Goal: Task Accomplishment & Management: Manage account settings

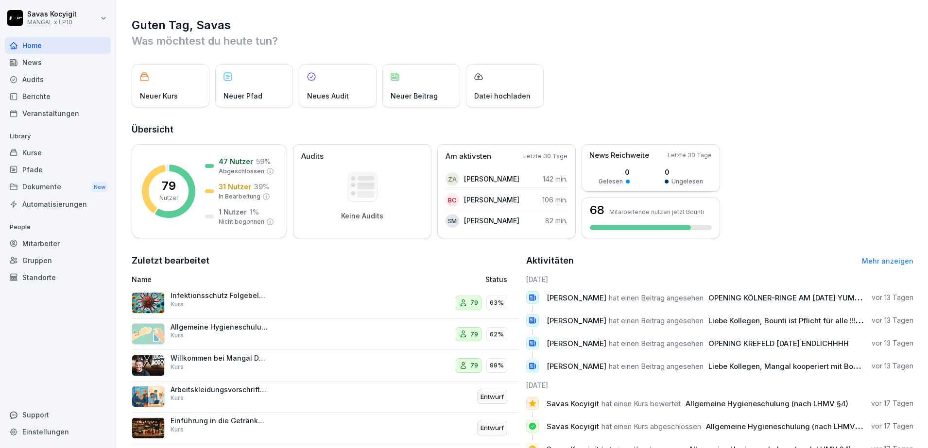
scroll to position [17, 0]
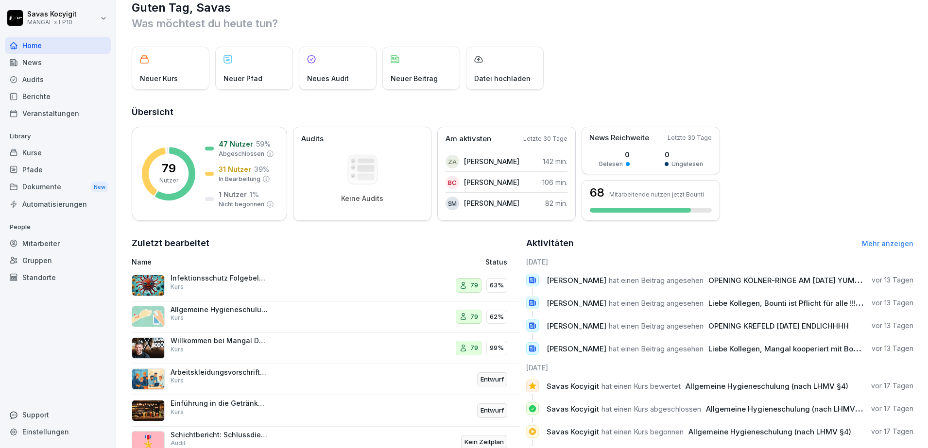
click at [57, 98] on div "Berichte" at bounding box center [58, 96] width 106 height 17
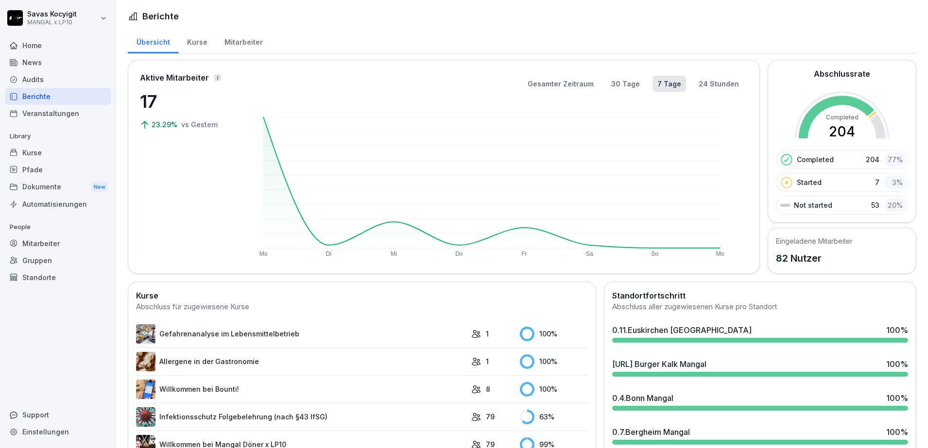
click at [38, 147] on div "Kurse" at bounding box center [58, 152] width 106 height 17
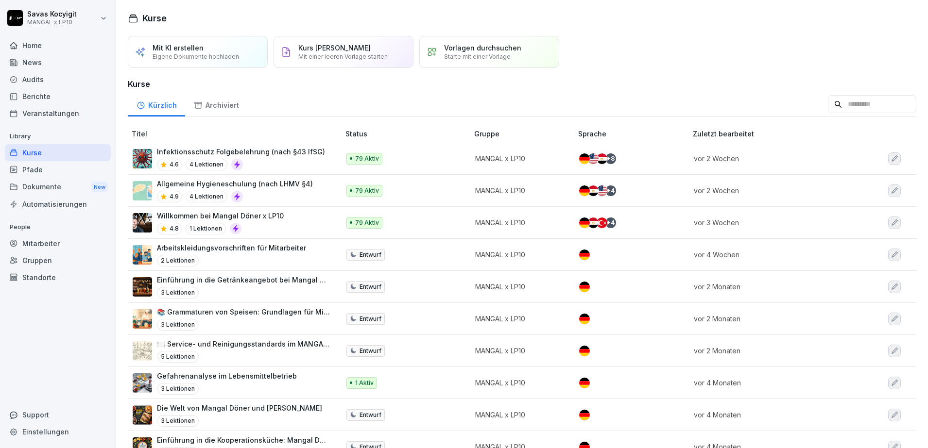
click at [280, 145] on td "Infektionsschutz Folgebelehrung (nach §43 IfSG) 4.6 4 Lektionen" at bounding box center [235, 159] width 214 height 32
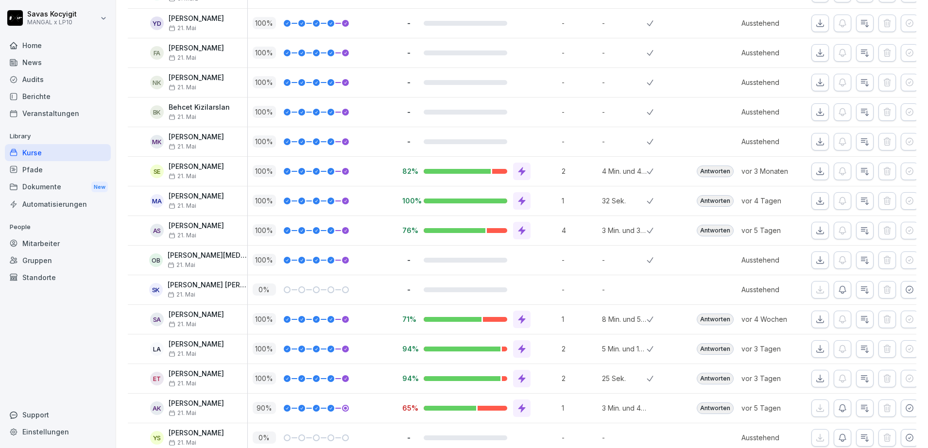
scroll to position [662, 0]
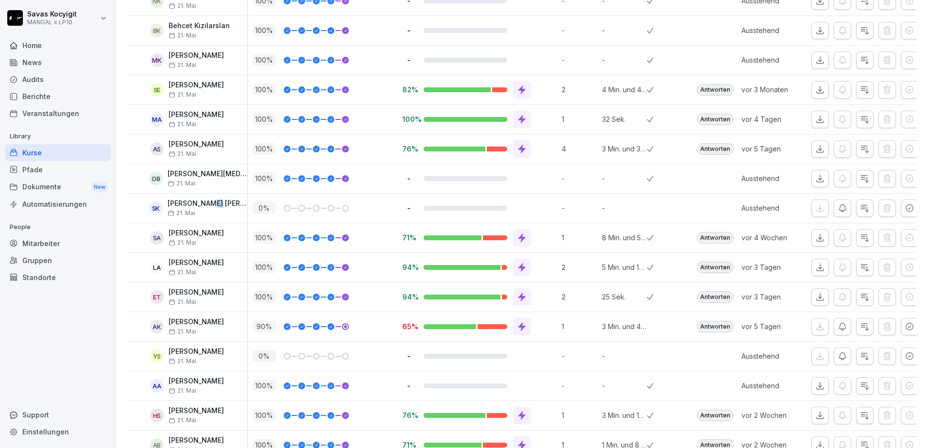
drag, startPoint x: 207, startPoint y: 201, endPoint x: 216, endPoint y: 201, distance: 8.3
click at [216, 201] on p "[PERSON_NAME] [PERSON_NAME]" at bounding box center [208, 204] width 80 height 8
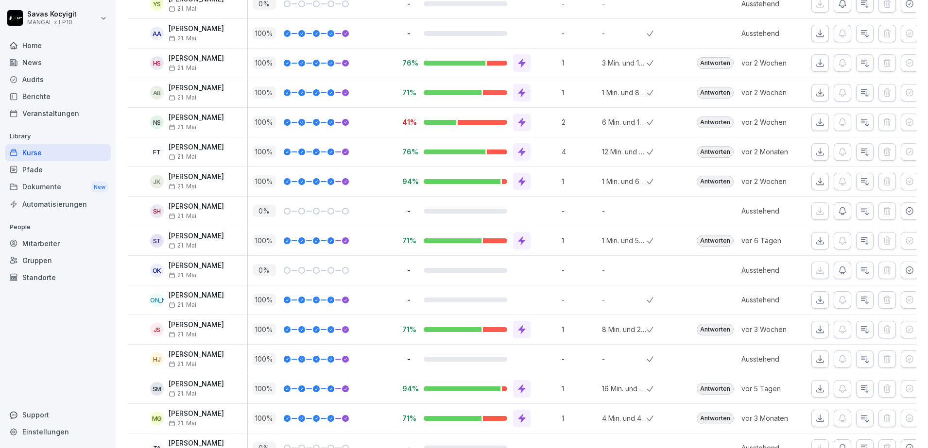
click at [57, 97] on div "Berichte" at bounding box center [58, 96] width 106 height 17
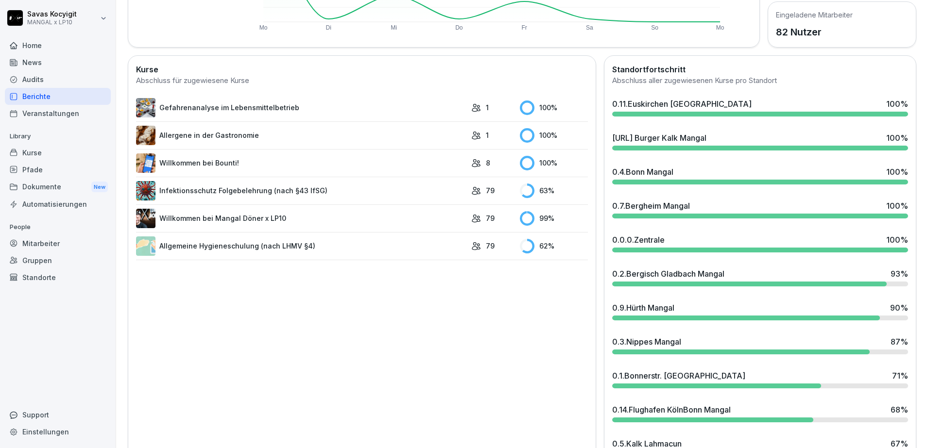
scroll to position [263, 0]
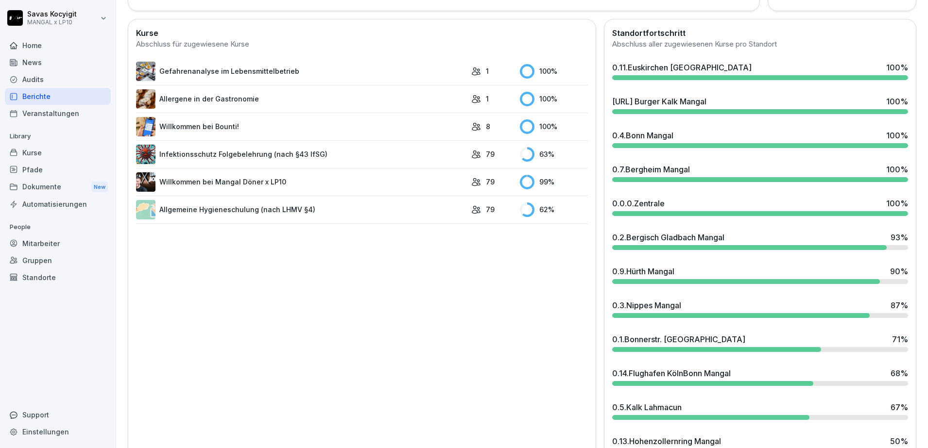
click at [843, 268] on div "0.9.Hürth [DEMOGRAPHIC_DATA] 90 %" at bounding box center [760, 272] width 296 height 12
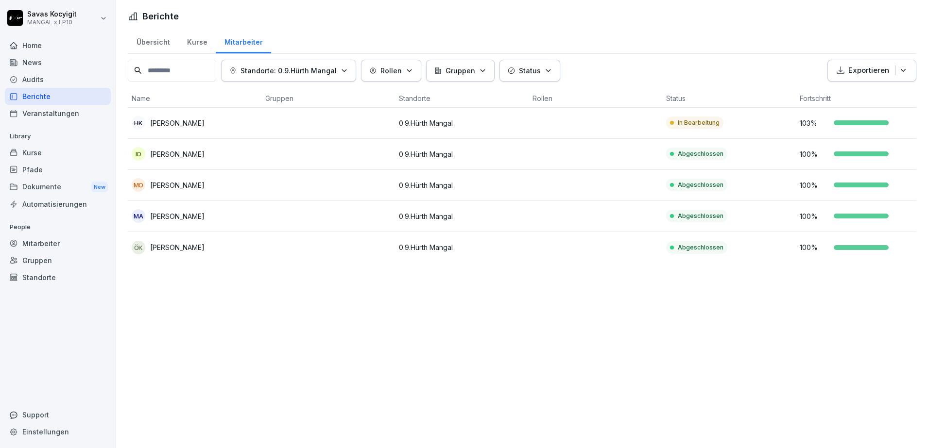
click at [642, 126] on td at bounding box center [595, 123] width 134 height 31
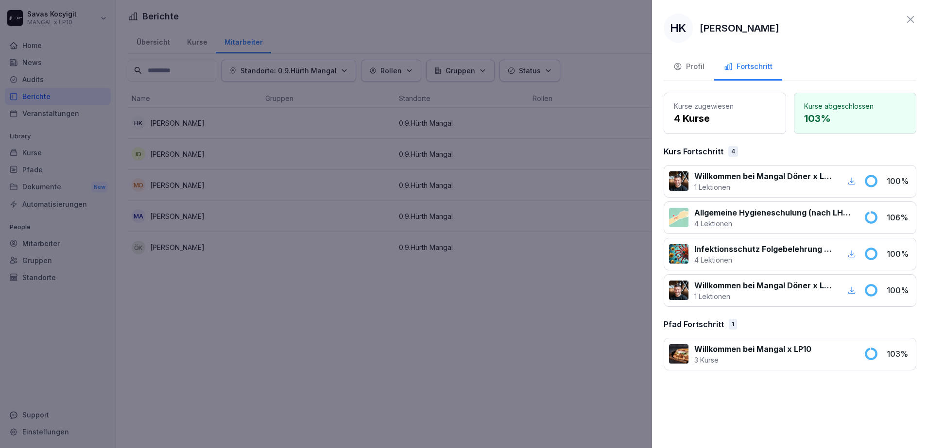
click at [842, 354] on div at bounding box center [837, 354] width 41 height 22
click at [824, 212] on p "Allgemeine Hygieneschulung (nach LHMV §4)" at bounding box center [773, 213] width 158 height 12
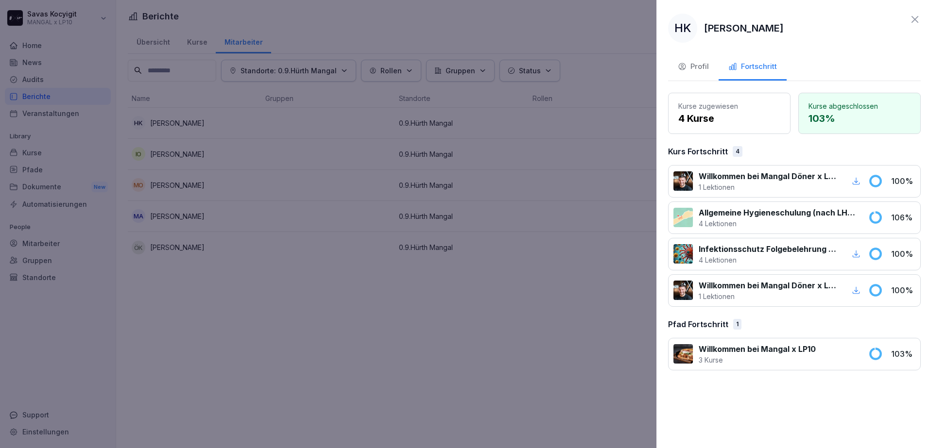
click at [485, 339] on div at bounding box center [464, 224] width 928 height 448
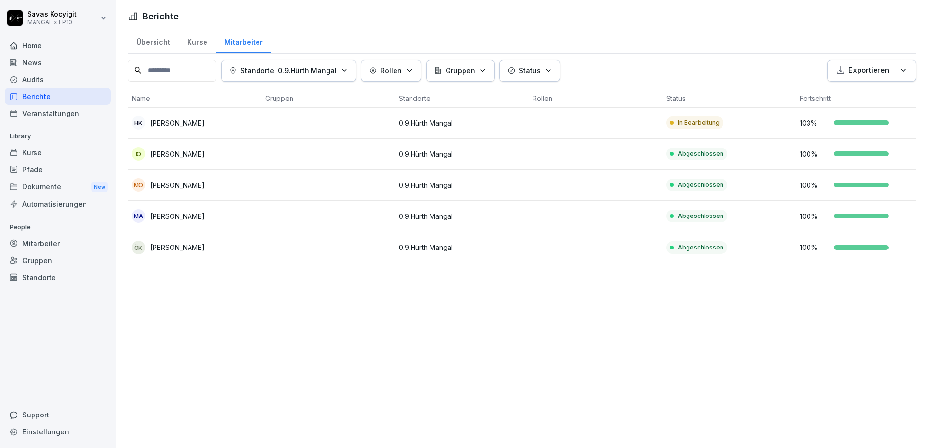
click at [147, 78] on input at bounding box center [172, 71] width 88 height 22
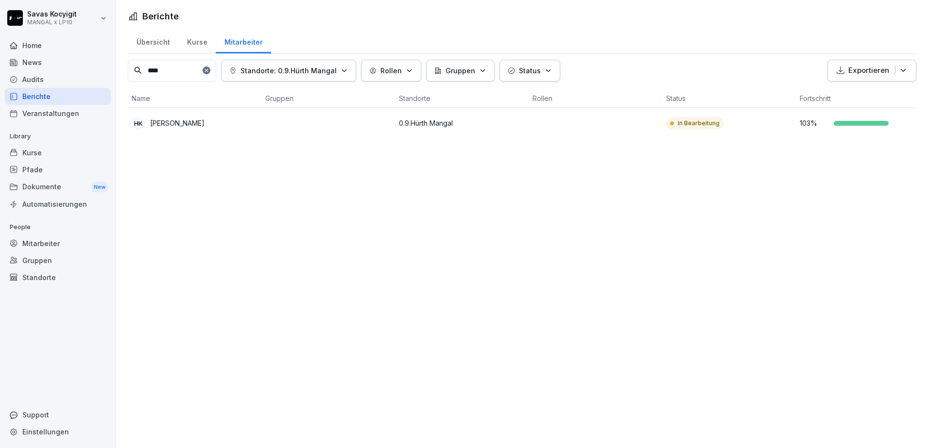
type input "****"
click at [163, 126] on p "[PERSON_NAME]" at bounding box center [177, 123] width 54 height 10
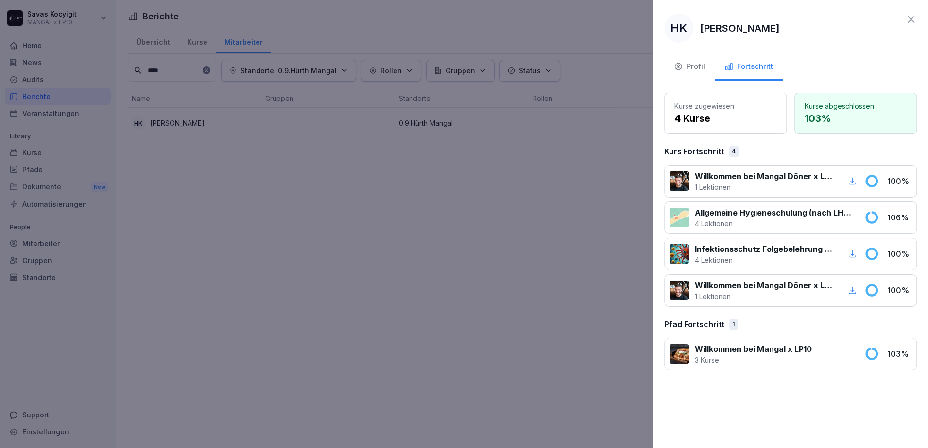
click at [360, 238] on div at bounding box center [464, 224] width 928 height 448
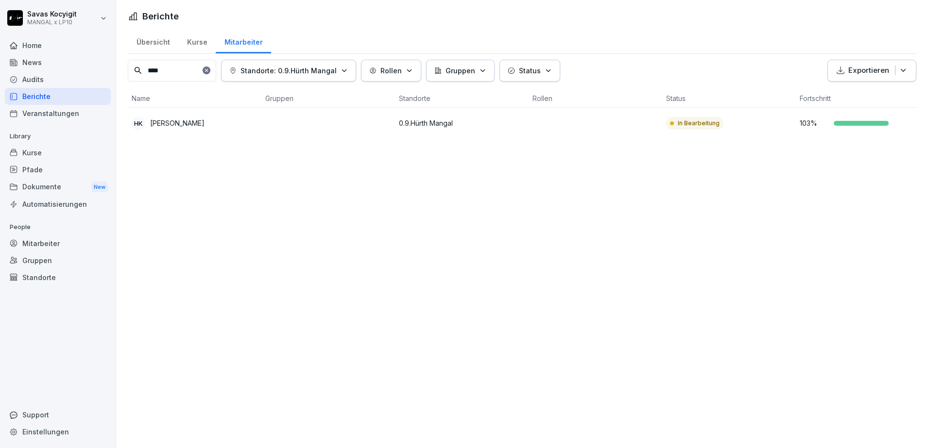
click at [40, 152] on div "Kurse" at bounding box center [58, 152] width 106 height 17
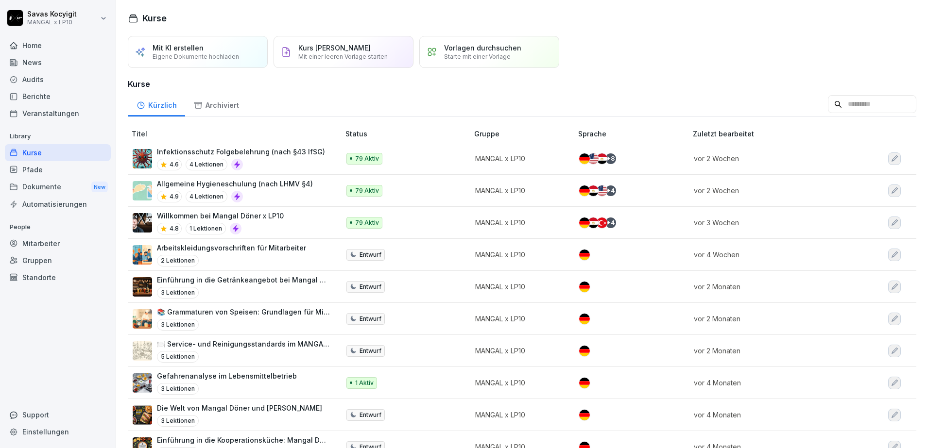
click at [276, 179] on p "Allgemeine Hygieneschulung (nach LHMV §4)" at bounding box center [235, 184] width 156 height 10
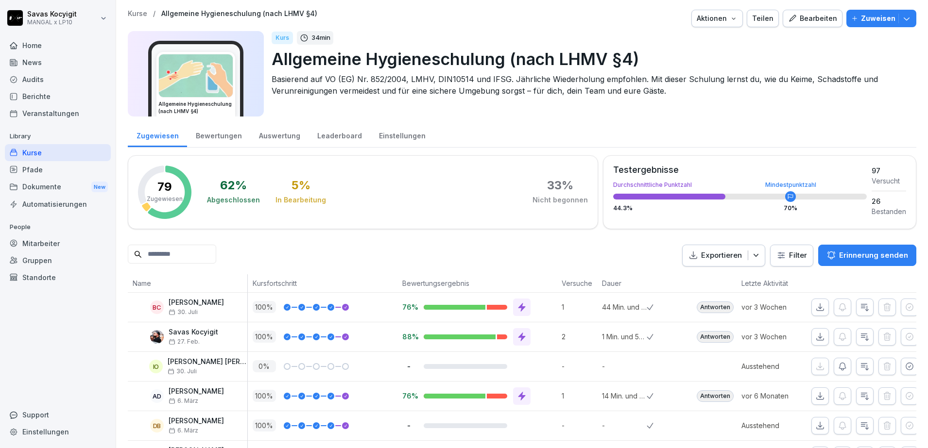
click at [185, 254] on input at bounding box center [172, 254] width 88 height 19
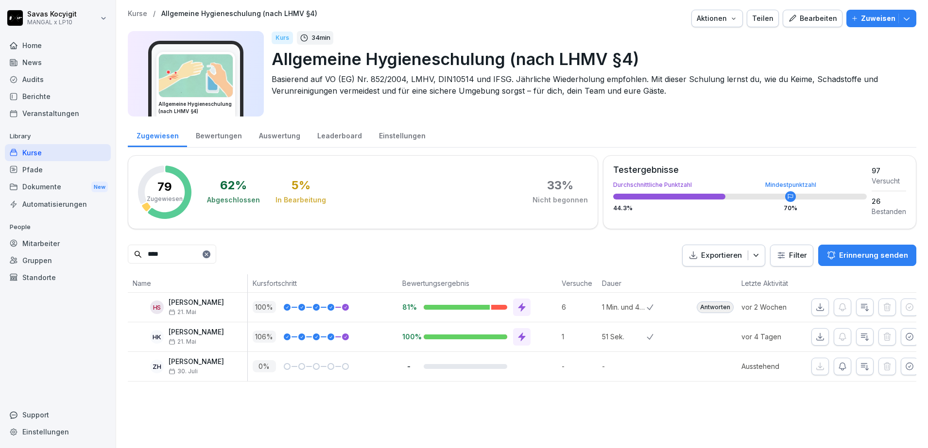
type input "****"
click at [206, 336] on p "[PERSON_NAME]" at bounding box center [196, 332] width 55 height 8
click at [206, 334] on p "[PERSON_NAME]" at bounding box center [196, 332] width 55 height 8
click at [904, 341] on icon "button" at bounding box center [909, 337] width 10 height 10
click at [905, 337] on icon "button" at bounding box center [909, 337] width 10 height 10
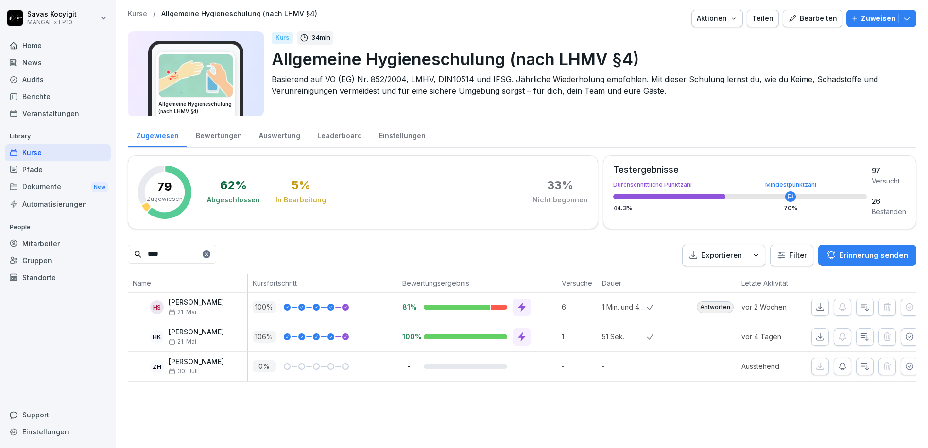
click at [906, 335] on icon "button" at bounding box center [909, 336] width 7 height 7
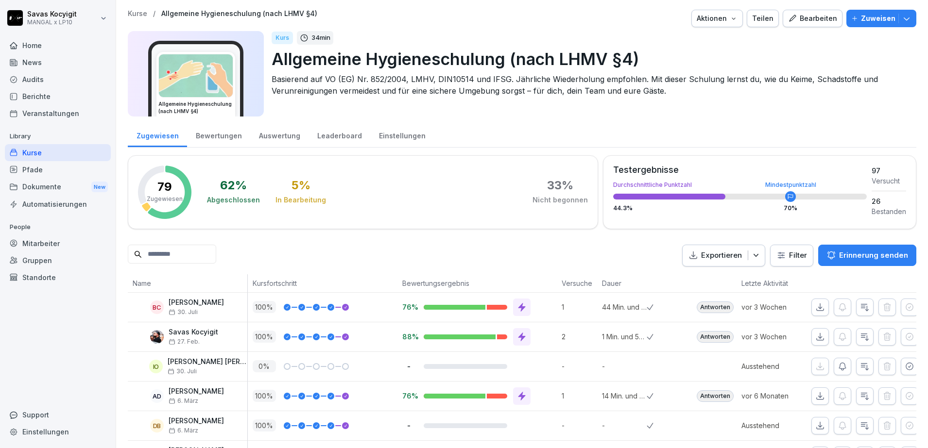
click at [169, 262] on input at bounding box center [172, 254] width 88 height 19
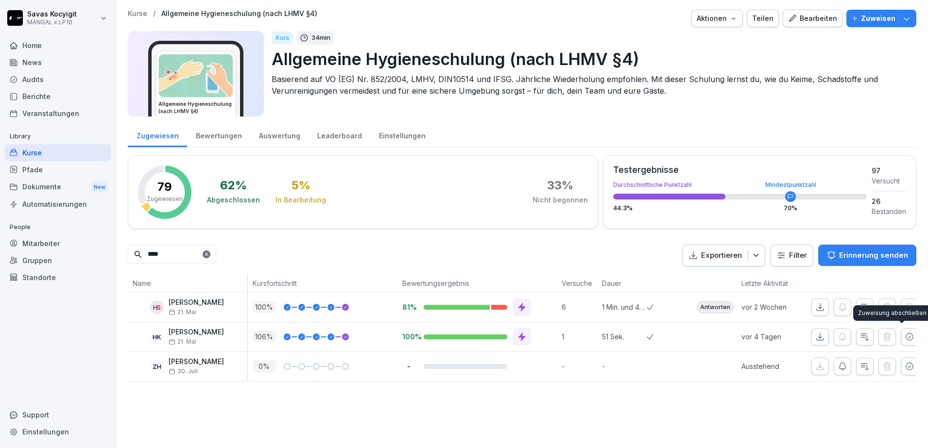
type input "****"
click at [900, 331] on button "button" at bounding box center [908, 336] width 17 height 17
click at [41, 150] on div "Kurse" at bounding box center [58, 152] width 106 height 17
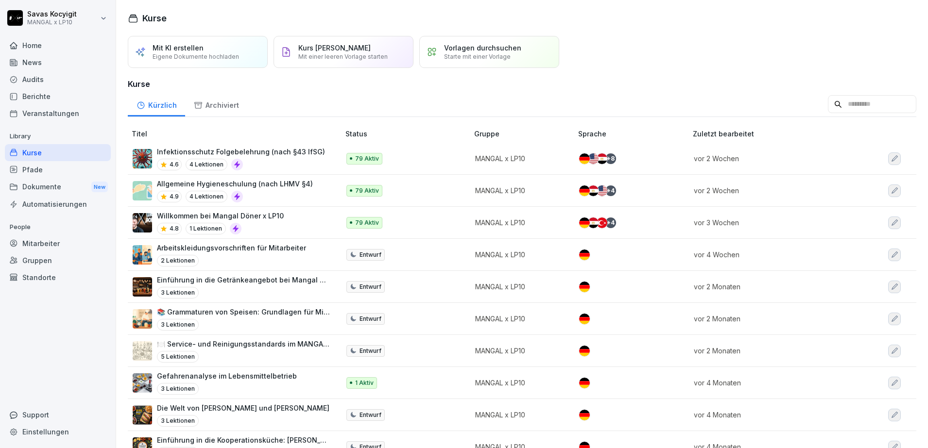
click at [43, 244] on div "Mitarbeiter" at bounding box center [58, 243] width 106 height 17
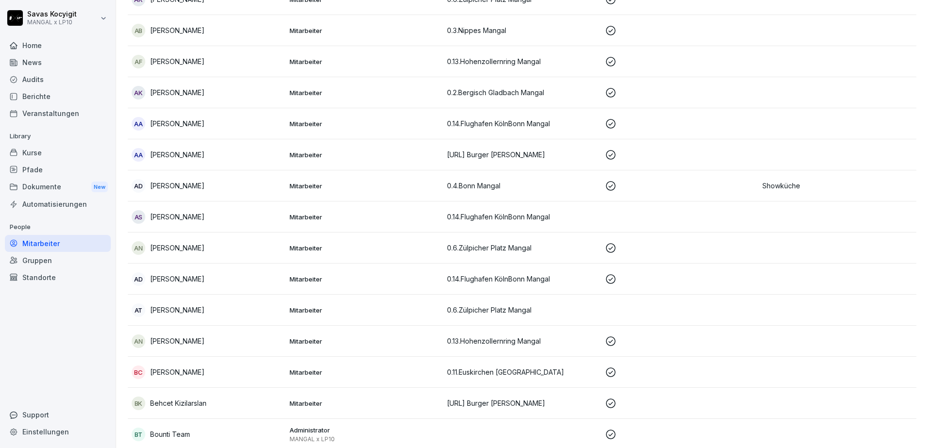
scroll to position [238, 0]
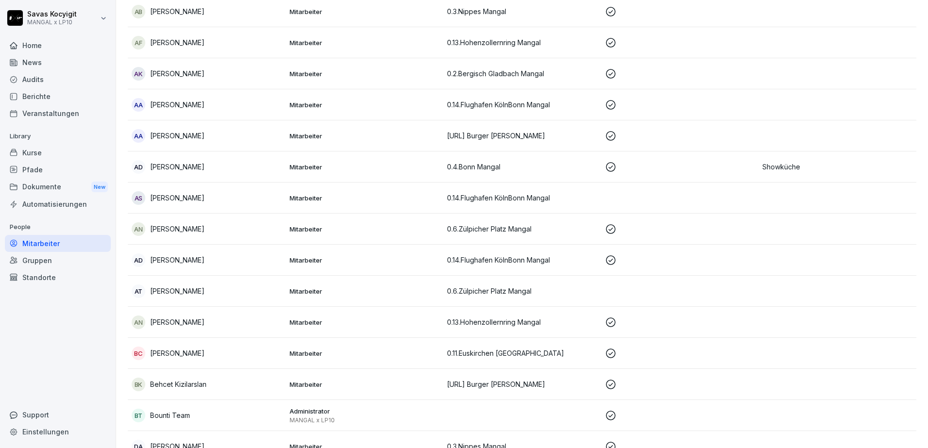
click at [488, 203] on td "0.14.Flughafen KölnBonn Mangal" at bounding box center [522, 198] width 158 height 31
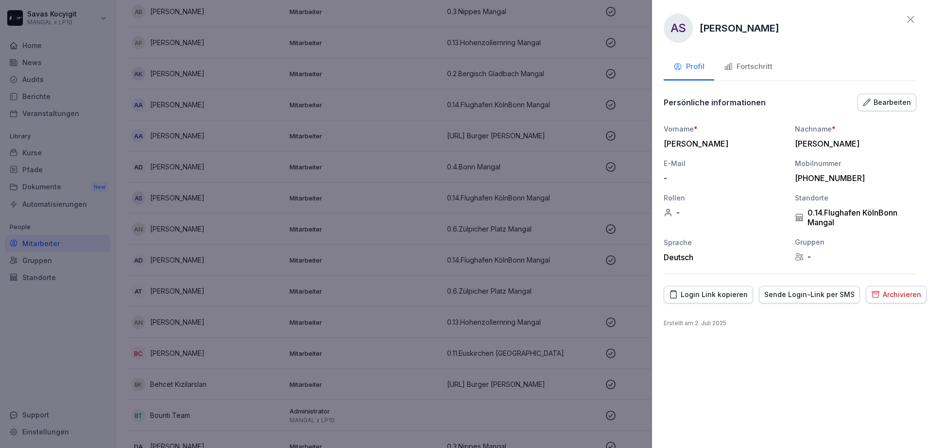
click at [786, 294] on div "Sende Login-Link per SMS" at bounding box center [809, 294] width 90 height 11
click at [331, 197] on div at bounding box center [464, 224] width 928 height 448
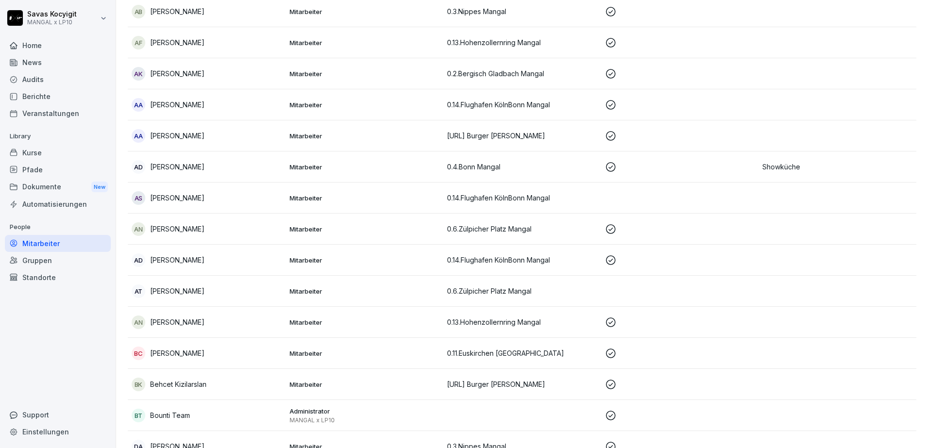
click at [43, 174] on div "Pfade" at bounding box center [58, 169] width 106 height 17
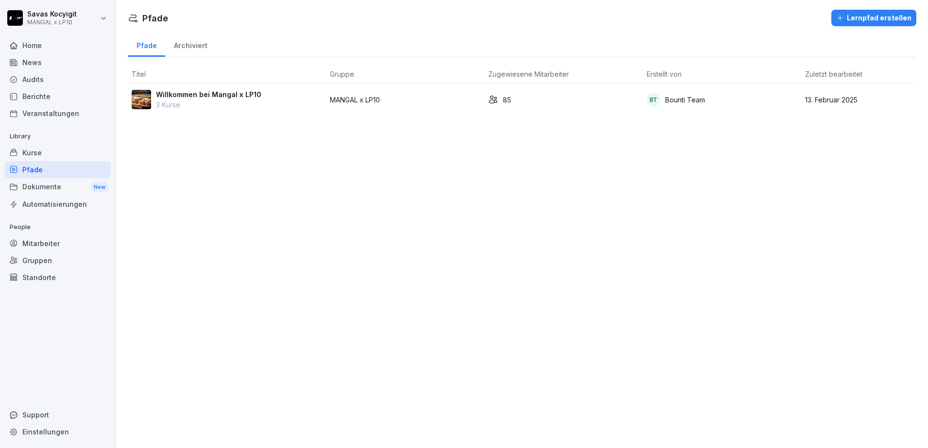
click at [39, 156] on div "Kurse" at bounding box center [58, 152] width 106 height 17
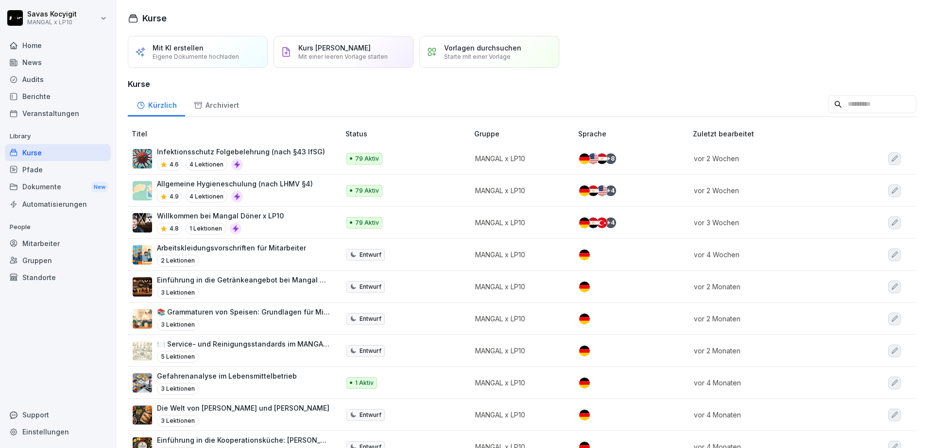
click at [46, 97] on div "Berichte" at bounding box center [58, 96] width 106 height 17
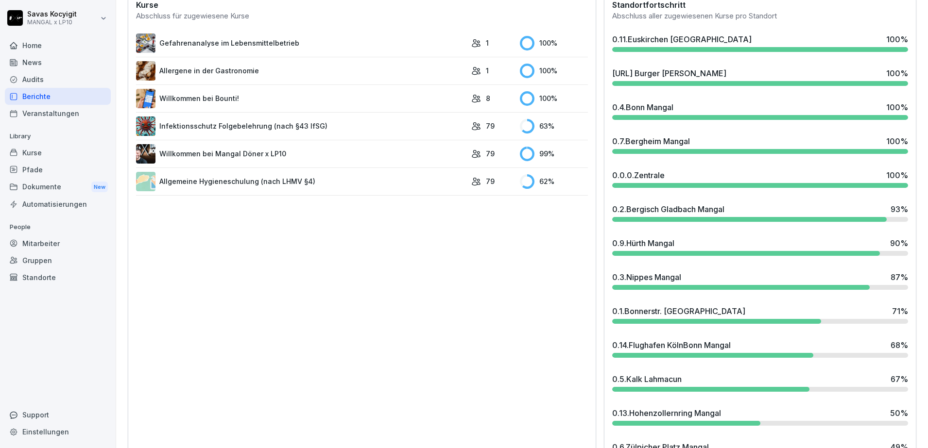
scroll to position [294, 0]
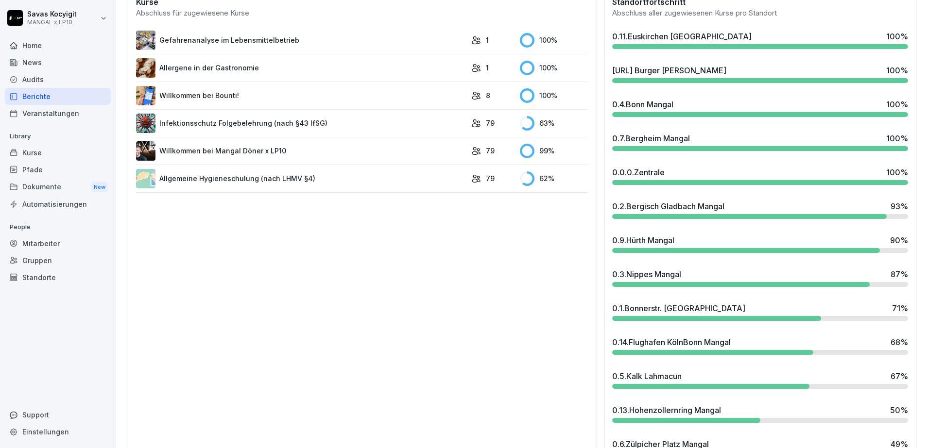
click at [763, 246] on div "0.9.Hürth Mangal 90 %" at bounding box center [760, 244] width 304 height 26
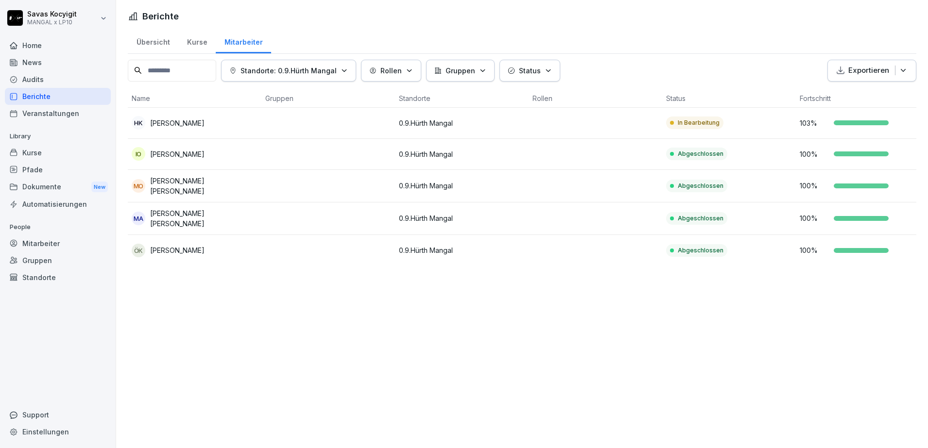
click at [202, 127] on div "HK Hasan Kayrtar" at bounding box center [195, 123] width 126 height 14
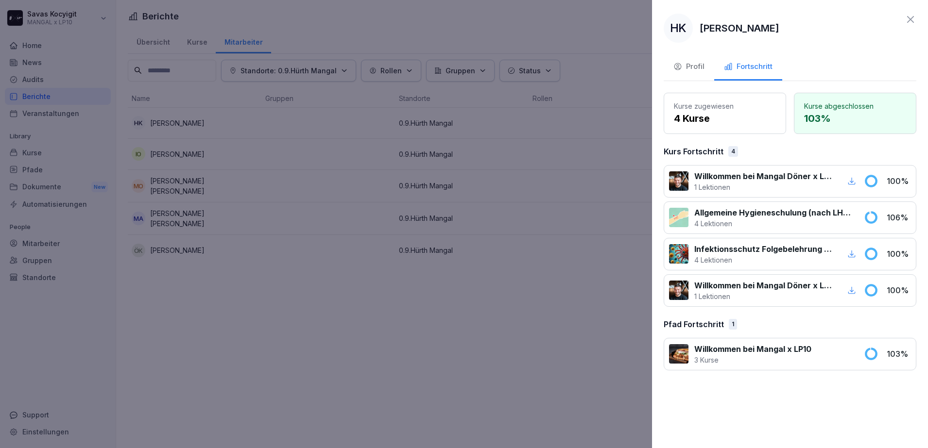
click at [861, 212] on div "Allgemeine Hygieneschulung (nach LHMV §4) 4 Lektionen 106 %" at bounding box center [789, 218] width 253 height 33
click at [719, 219] on p "4 Lektionen" at bounding box center [773, 224] width 158 height 10
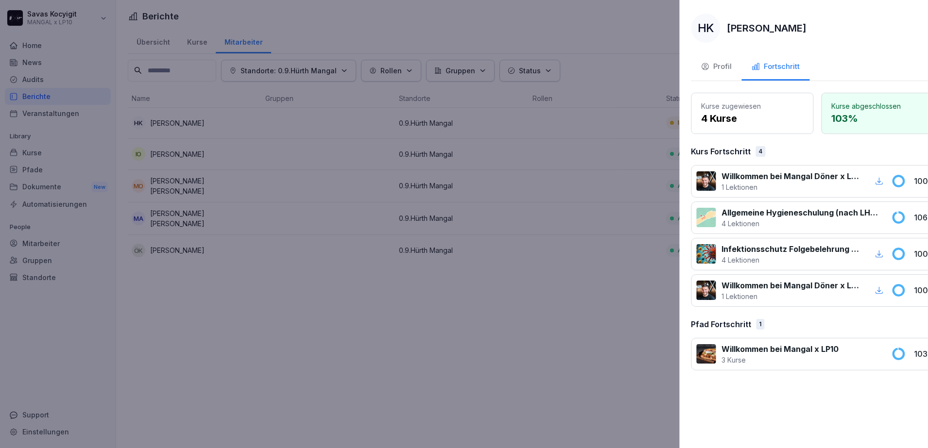
click at [79, 91] on div at bounding box center [464, 224] width 928 height 448
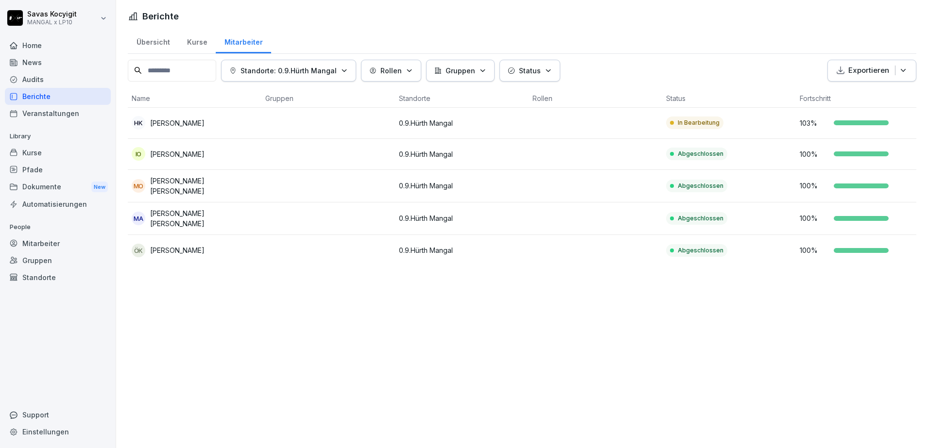
click at [62, 94] on div "Berichte" at bounding box center [58, 96] width 106 height 17
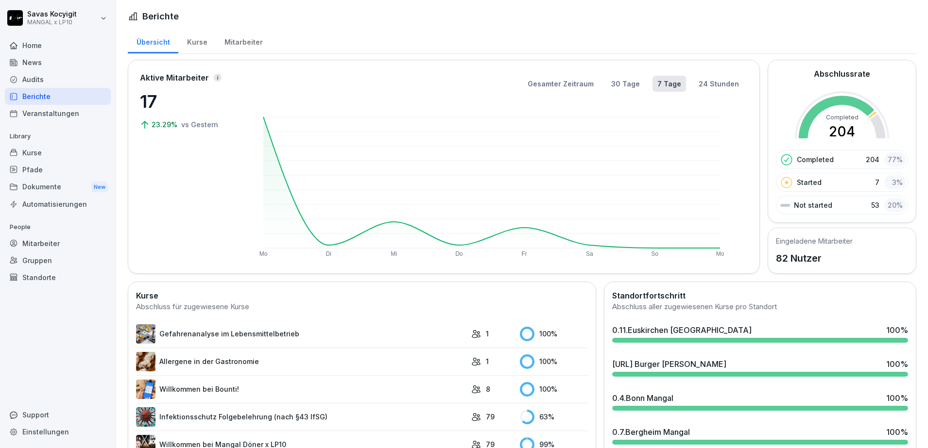
scroll to position [332, 0]
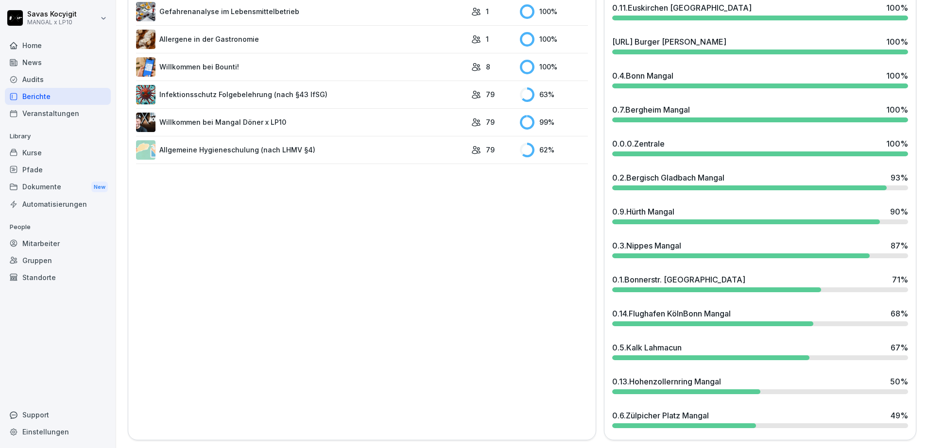
click at [764, 410] on div "0.6.Zülpicher Platz Mangal 49 %" at bounding box center [760, 416] width 296 height 12
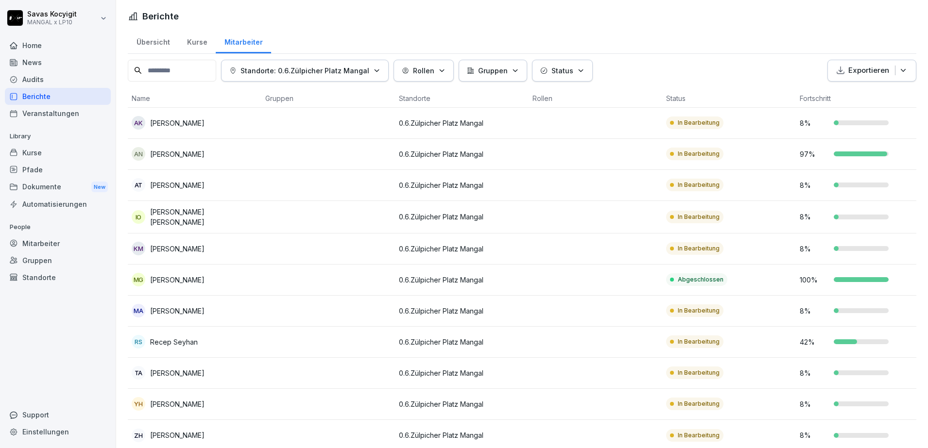
scroll to position [28, 0]
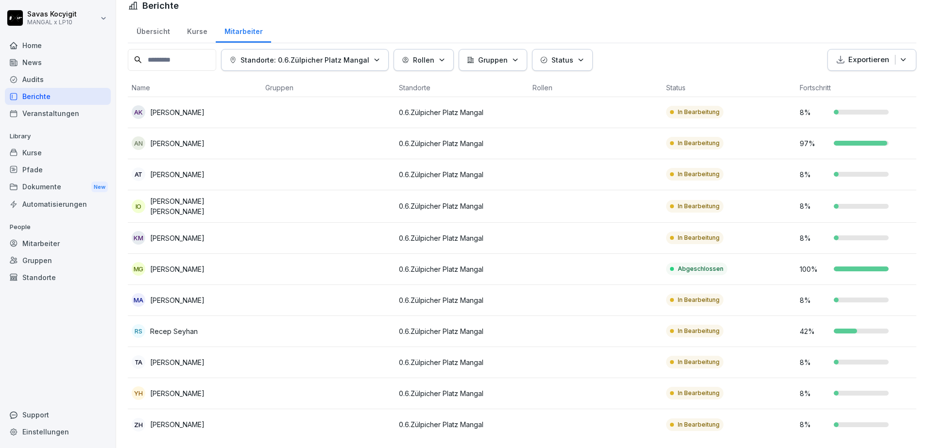
click at [409, 107] on p "0.6.Zülpicher Platz Mangal" at bounding box center [462, 112] width 126 height 10
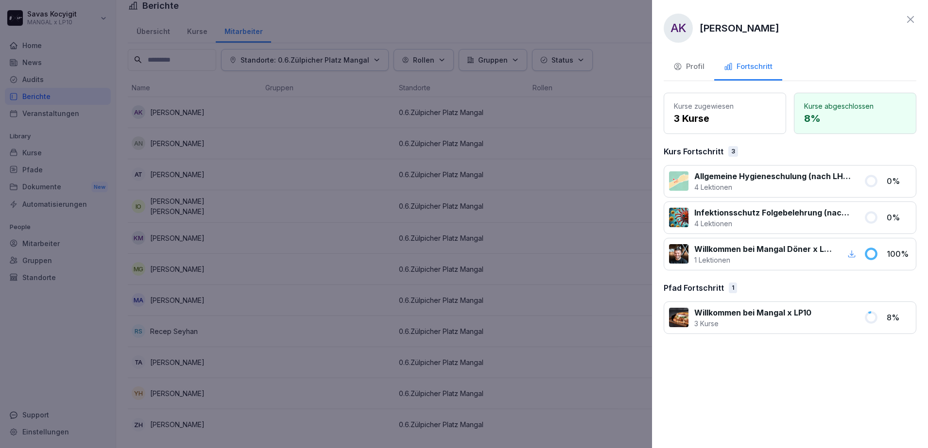
click at [680, 67] on icon "button" at bounding box center [677, 66] width 9 height 9
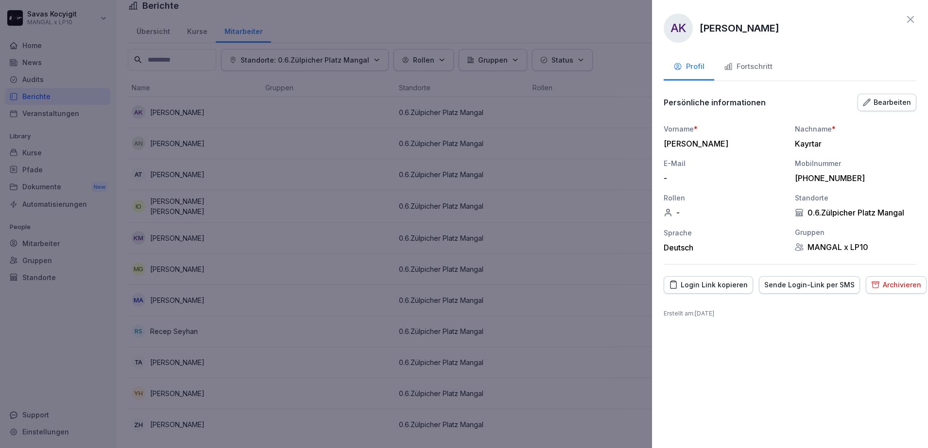
click at [709, 291] on button "Login Link kopieren" at bounding box center [707, 284] width 89 height 17
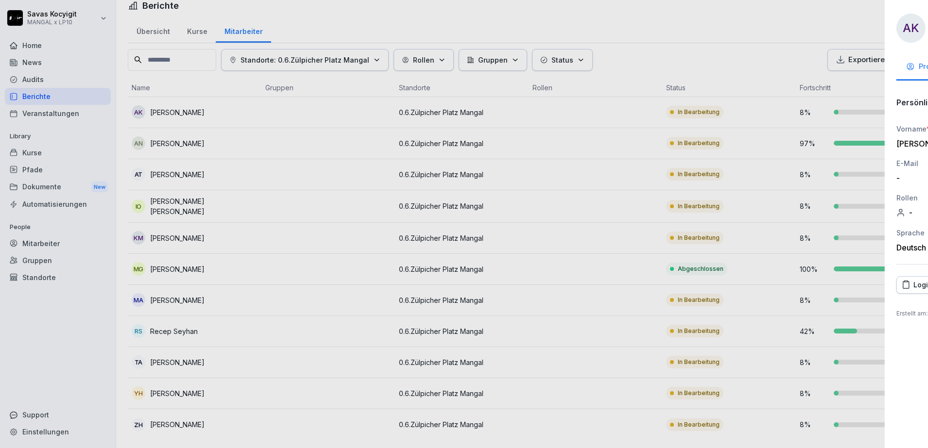
click at [579, 145] on div at bounding box center [464, 224] width 928 height 448
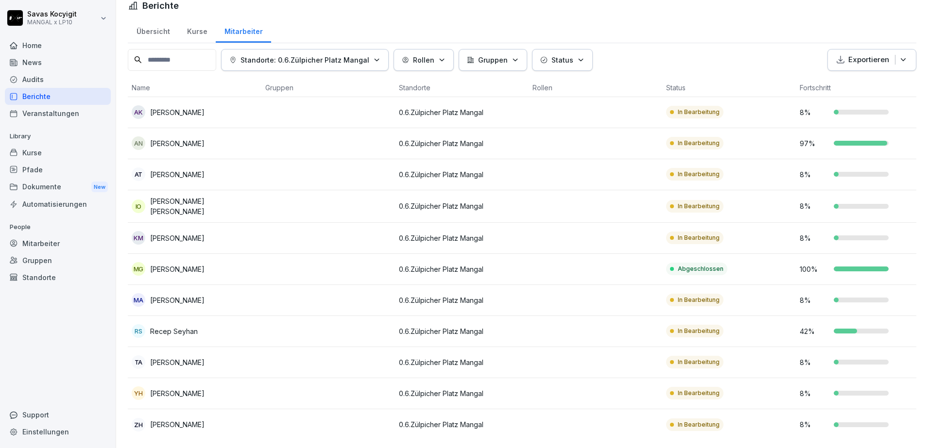
click at [403, 169] on p "0.6.Zülpicher Platz Mangal" at bounding box center [462, 174] width 126 height 10
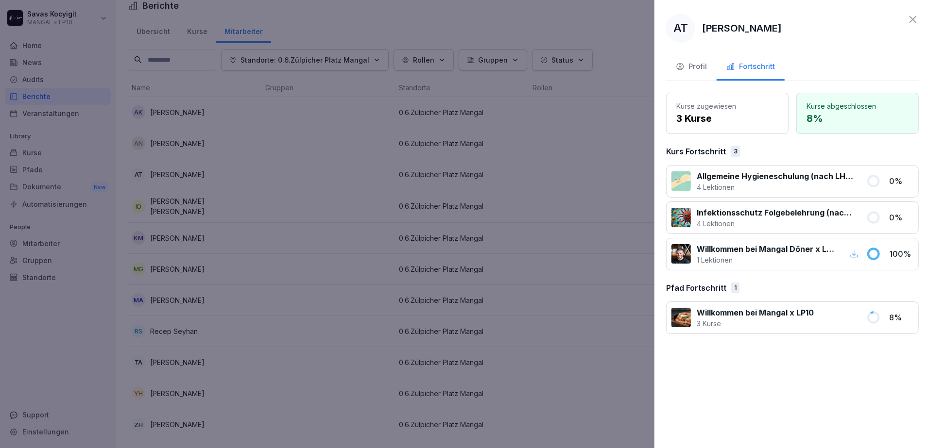
click at [189, 34] on div at bounding box center [464, 224] width 928 height 448
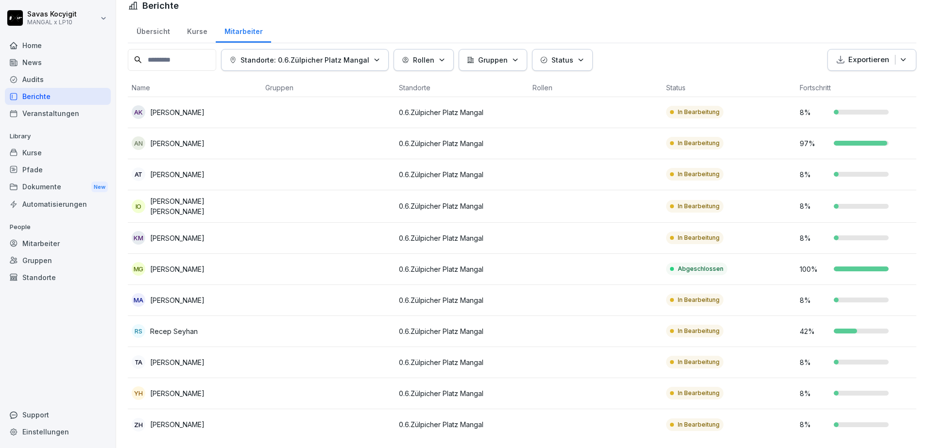
click at [46, 250] on div "Mitarbeiter" at bounding box center [58, 243] width 106 height 17
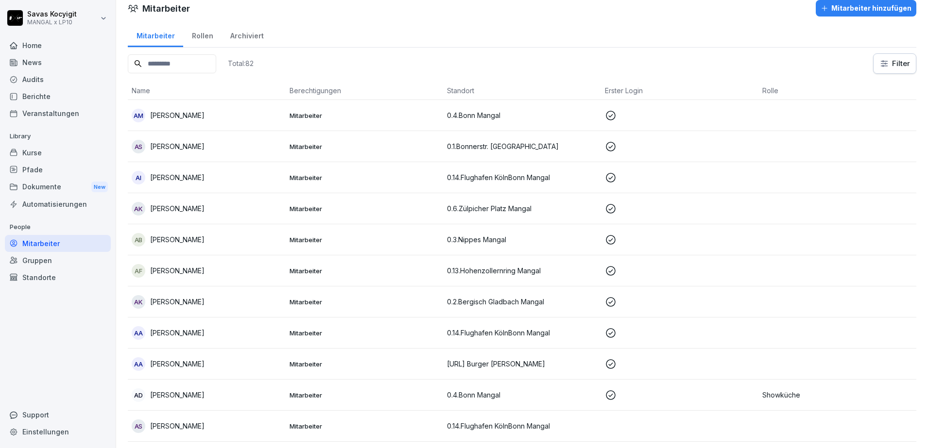
scroll to position [311, 0]
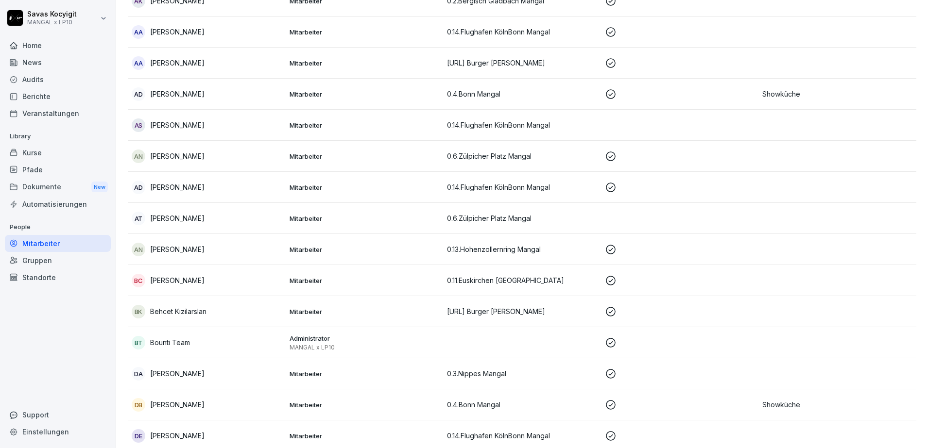
click at [369, 228] on td "Mitarbeiter" at bounding box center [365, 218] width 158 height 31
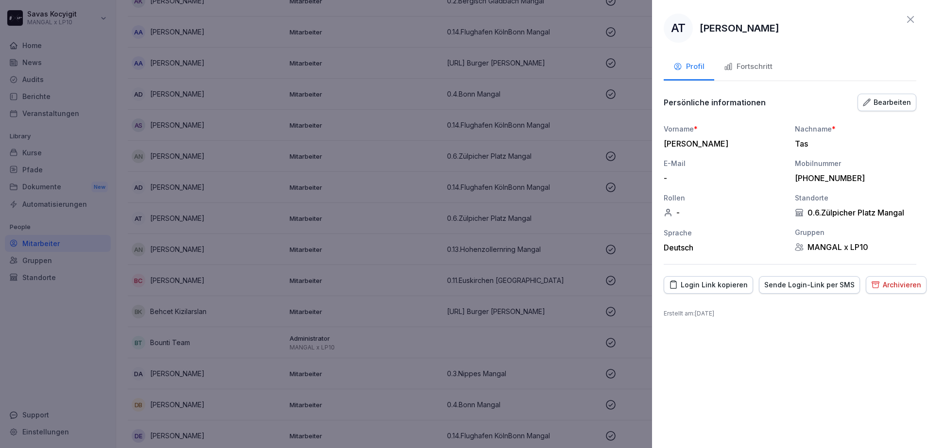
click at [797, 289] on div "Sende Login-Link per SMS" at bounding box center [809, 285] width 90 height 11
click at [712, 289] on div "Login Link kopieren" at bounding box center [708, 285] width 79 height 11
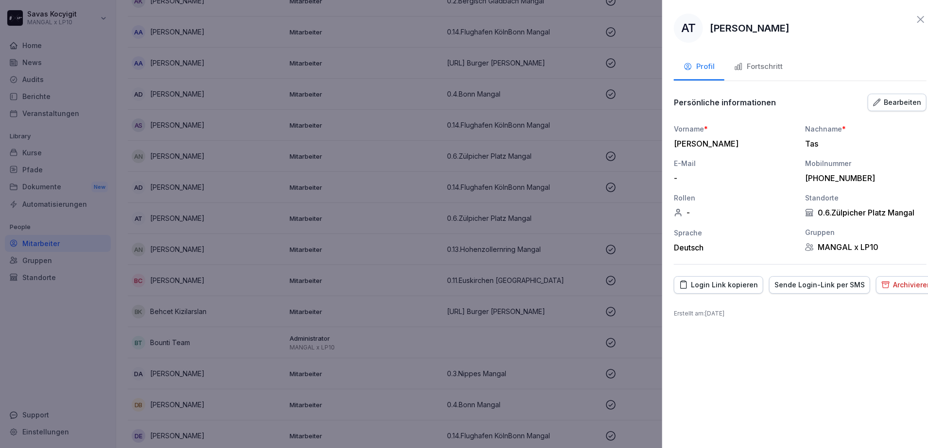
click at [437, 210] on div at bounding box center [464, 224] width 928 height 448
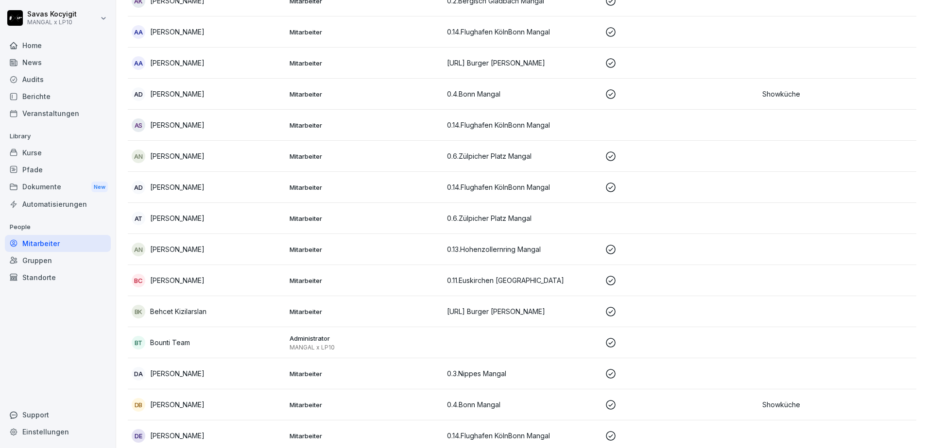
scroll to position [0, 0]
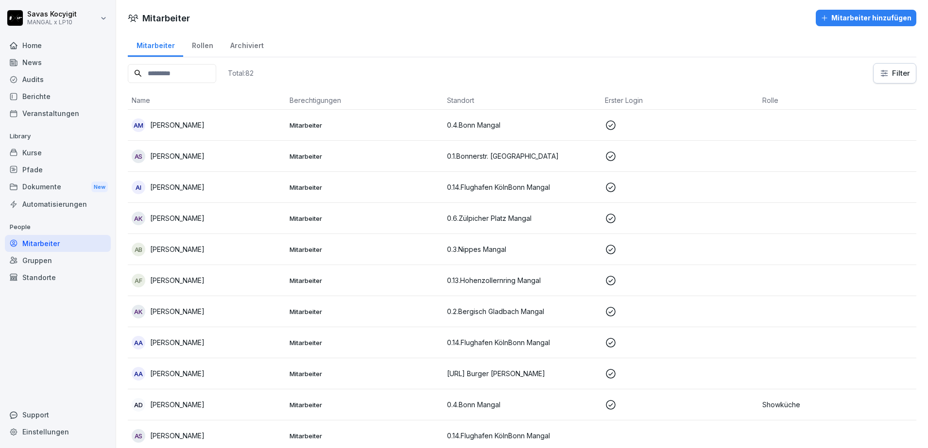
click at [39, 88] on div "Berichte" at bounding box center [58, 96] width 106 height 17
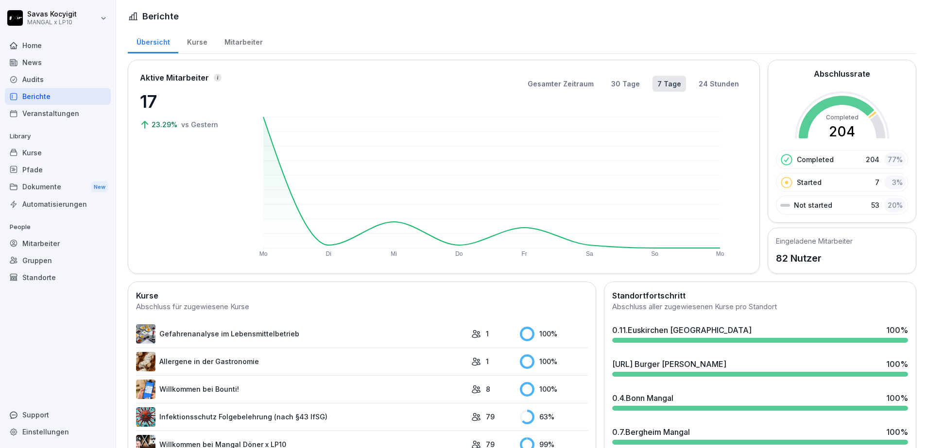
scroll to position [332, 0]
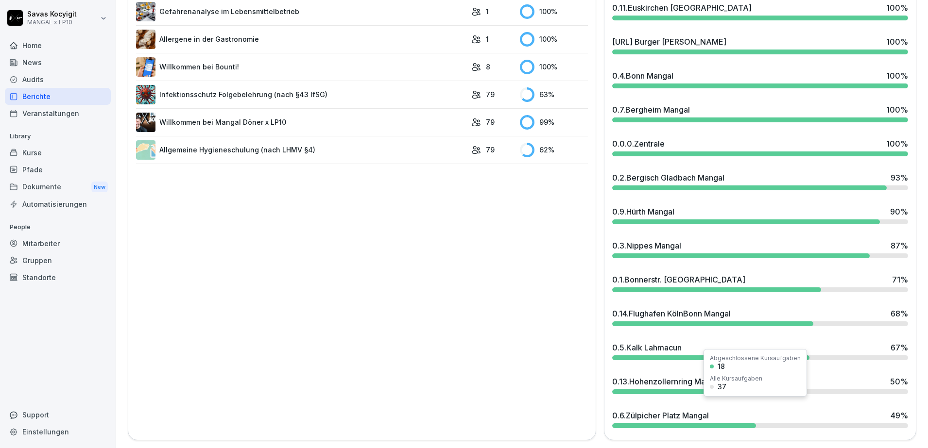
click at [754, 423] on div at bounding box center [760, 425] width 296 height 5
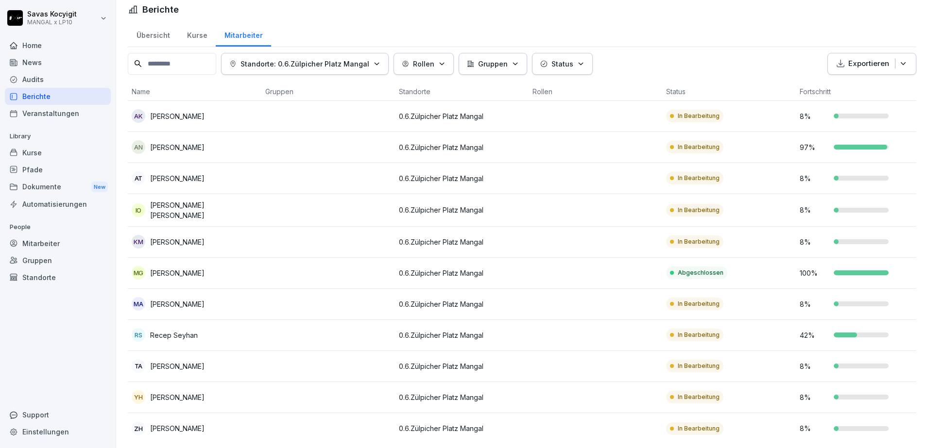
scroll to position [28, 0]
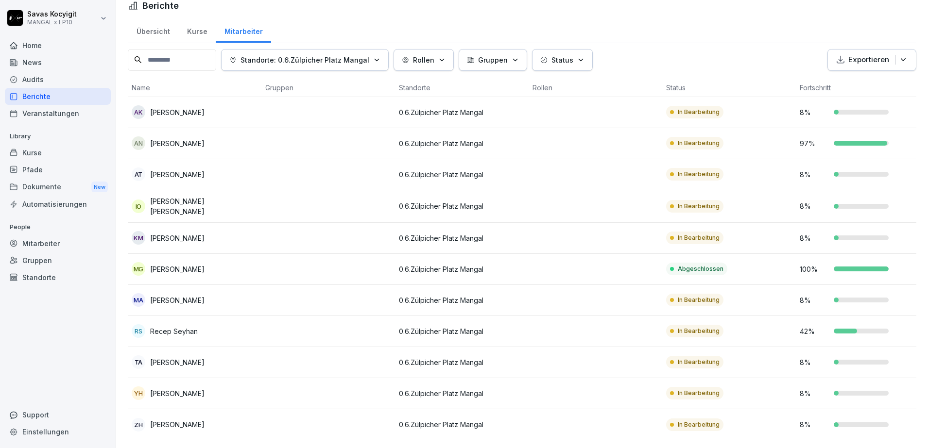
click at [335, 419] on td at bounding box center [328, 424] width 134 height 31
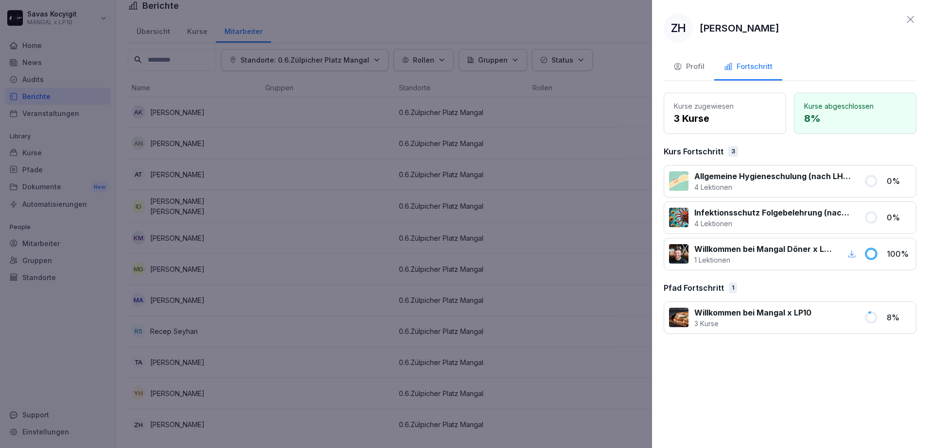
click at [708, 71] on button "Profil" at bounding box center [688, 67] width 51 height 26
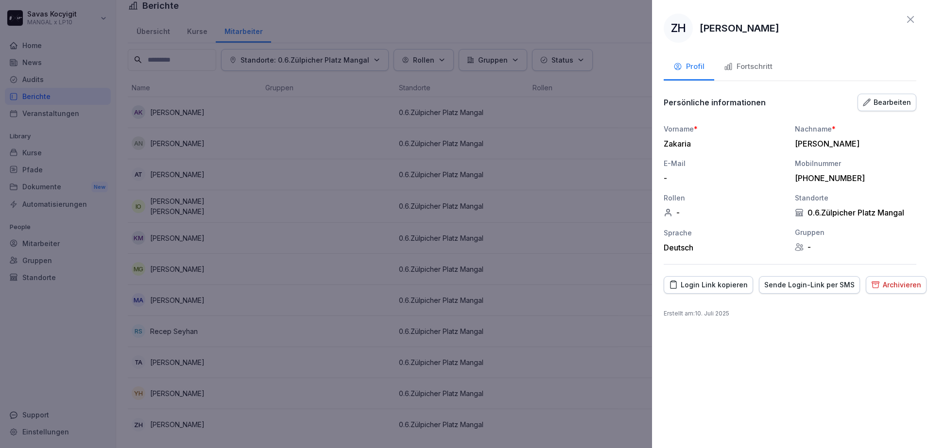
click at [709, 282] on div "Login Link kopieren" at bounding box center [708, 285] width 79 height 11
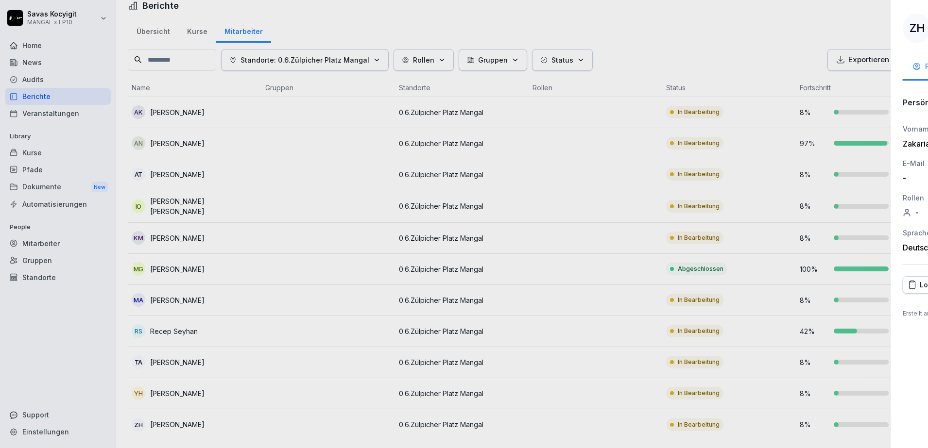
click at [304, 127] on div at bounding box center [464, 224] width 928 height 448
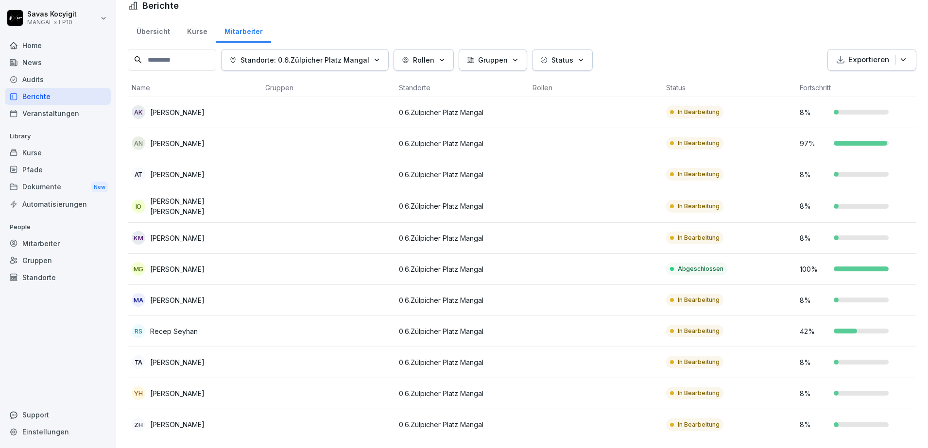
click at [297, 192] on td at bounding box center [328, 206] width 134 height 33
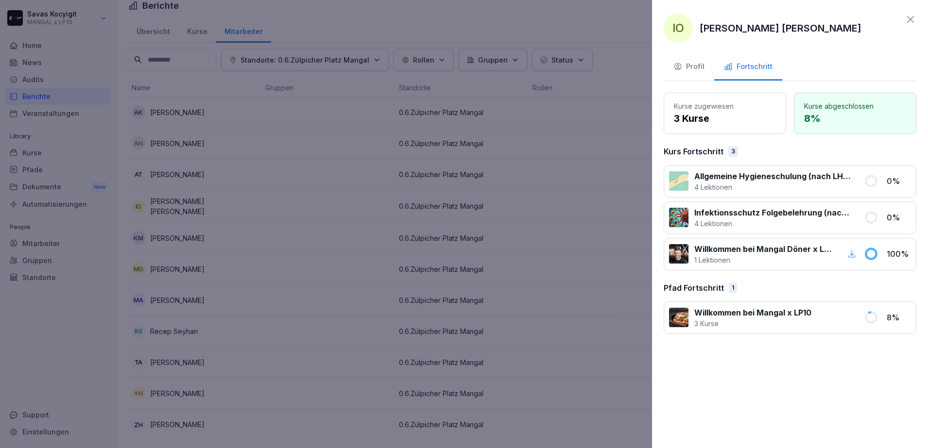
click at [697, 62] on div "Profil" at bounding box center [688, 66] width 31 height 11
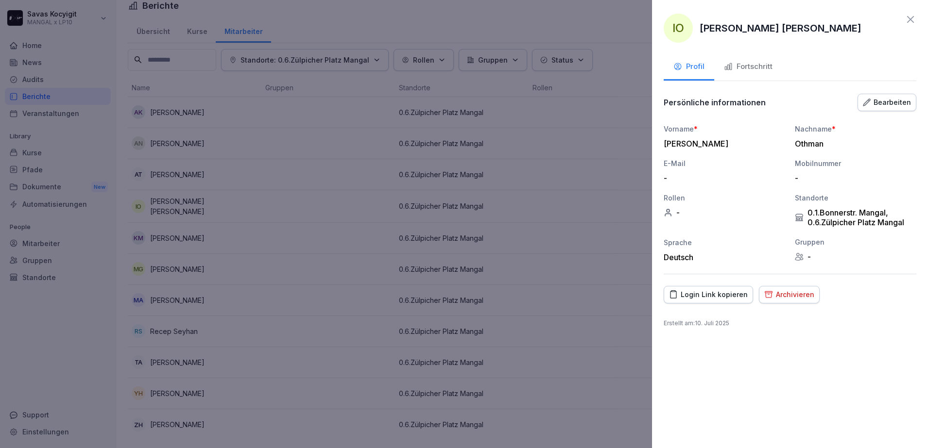
click at [709, 292] on div "Login Link kopieren" at bounding box center [708, 294] width 79 height 11
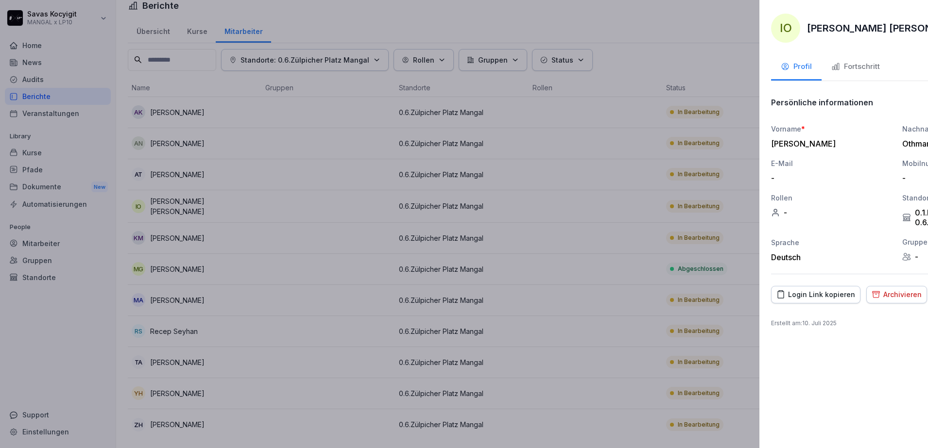
click at [358, 153] on div at bounding box center [464, 224] width 928 height 448
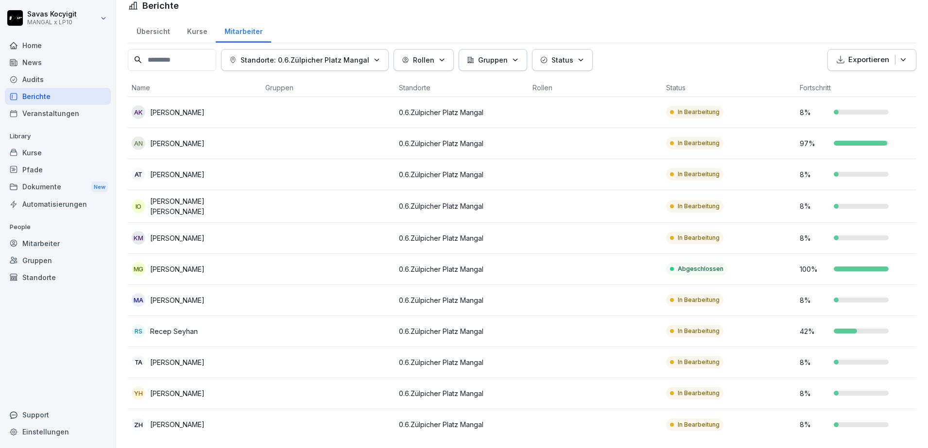
click at [336, 107] on td at bounding box center [328, 112] width 134 height 31
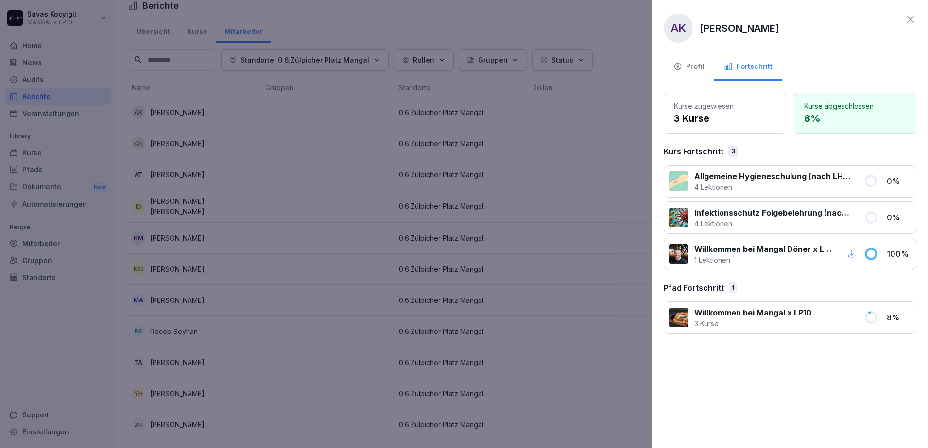
click at [802, 279] on div "Kurse zugewiesen 3 Kurse Kurse abgeschlossen 8 % Kurs Fortschritt 3 Allgemeine …" at bounding box center [789, 213] width 253 height 241
click at [692, 68] on div "Profil" at bounding box center [688, 66] width 31 height 11
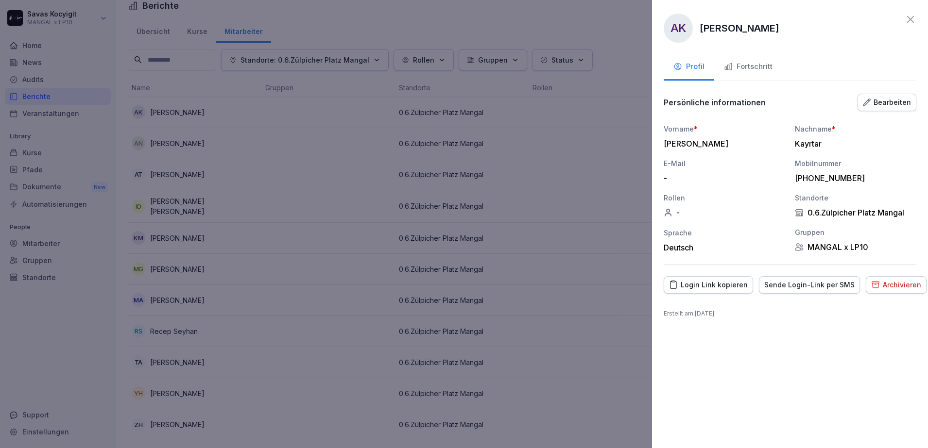
click at [760, 63] on div "Fortschritt" at bounding box center [748, 66] width 49 height 11
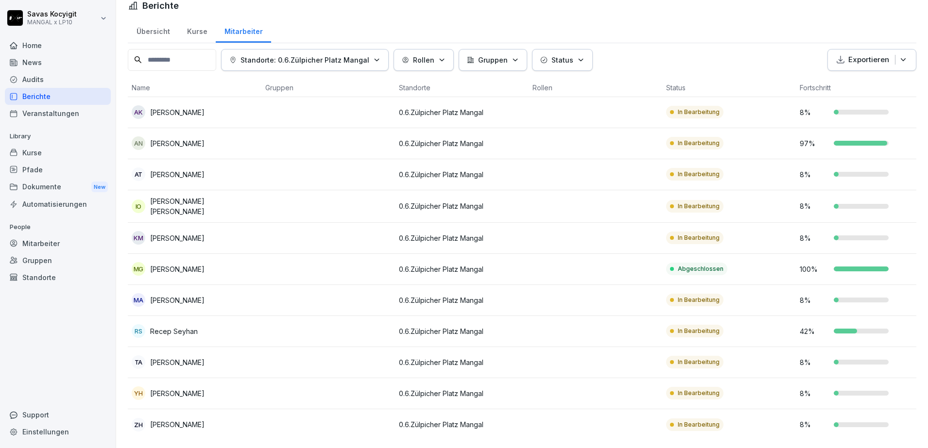
scroll to position [0, 0]
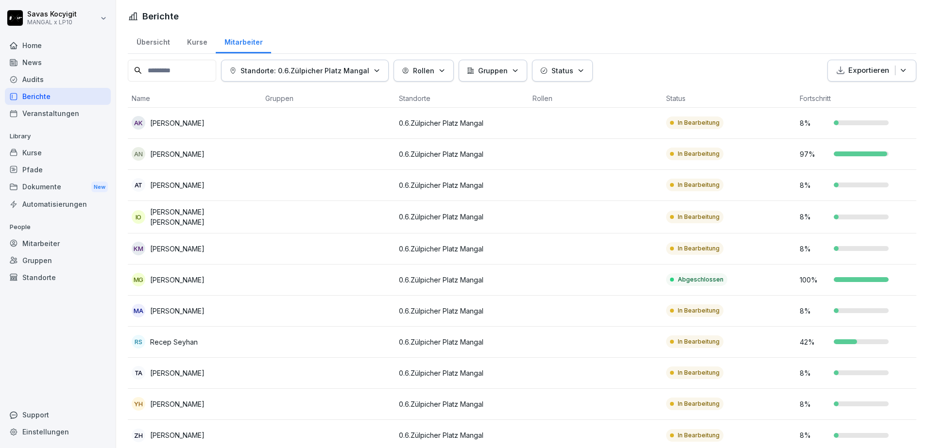
click at [40, 151] on div "Kurse" at bounding box center [58, 152] width 106 height 17
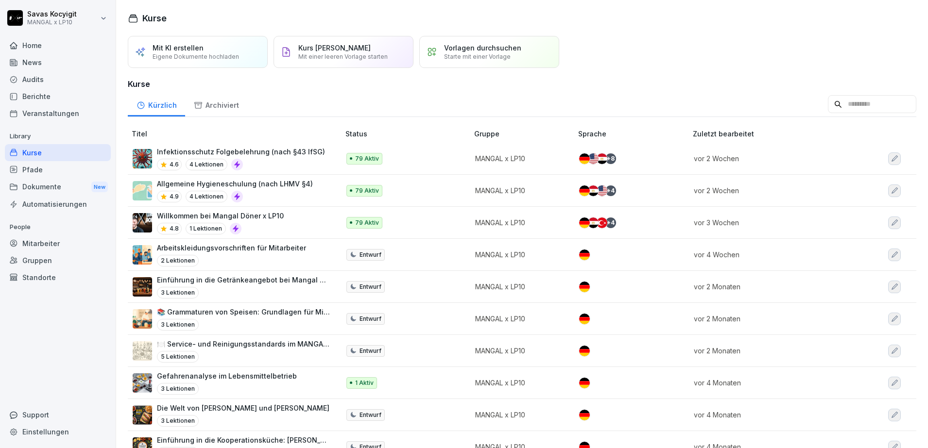
click at [37, 168] on div "Pfade" at bounding box center [58, 169] width 106 height 17
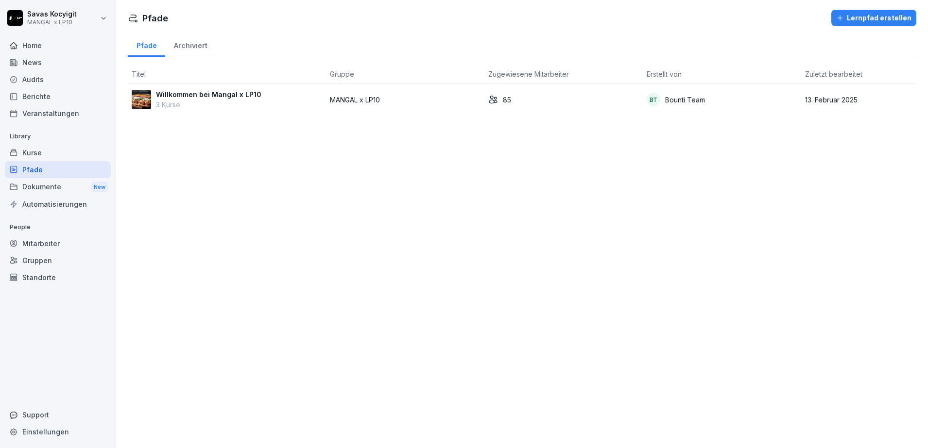
click at [224, 113] on td "Willkommen bei Mangal x LP10 3 Kurse" at bounding box center [227, 100] width 198 height 32
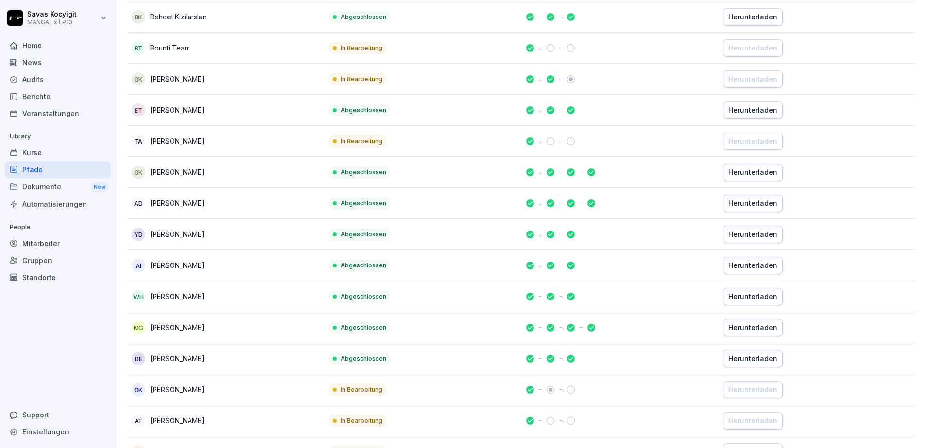
scroll to position [204, 0]
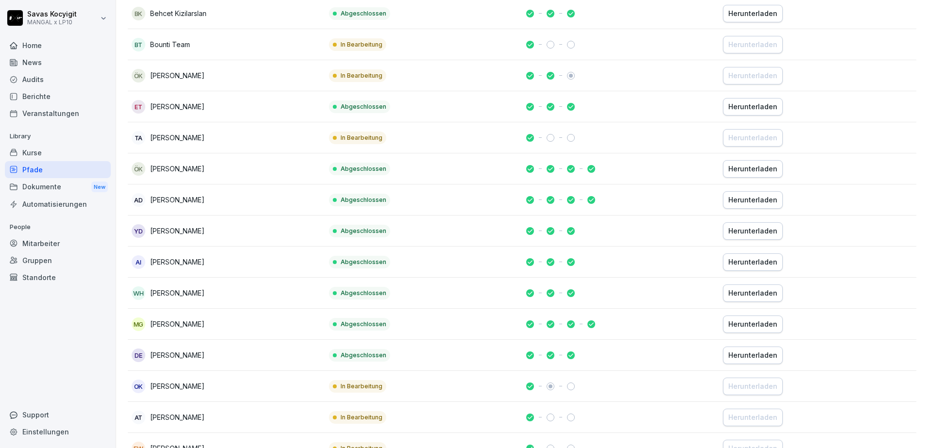
click at [568, 139] on div at bounding box center [571, 138] width 8 height 8
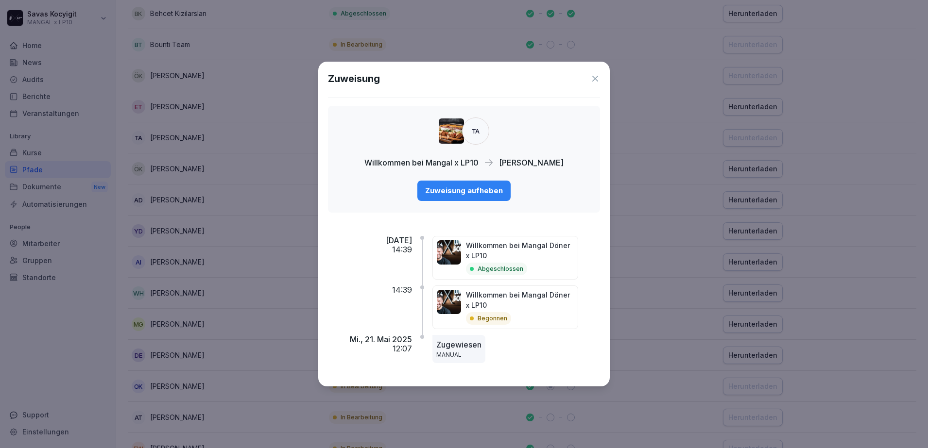
click at [591, 78] on icon at bounding box center [595, 79] width 10 height 10
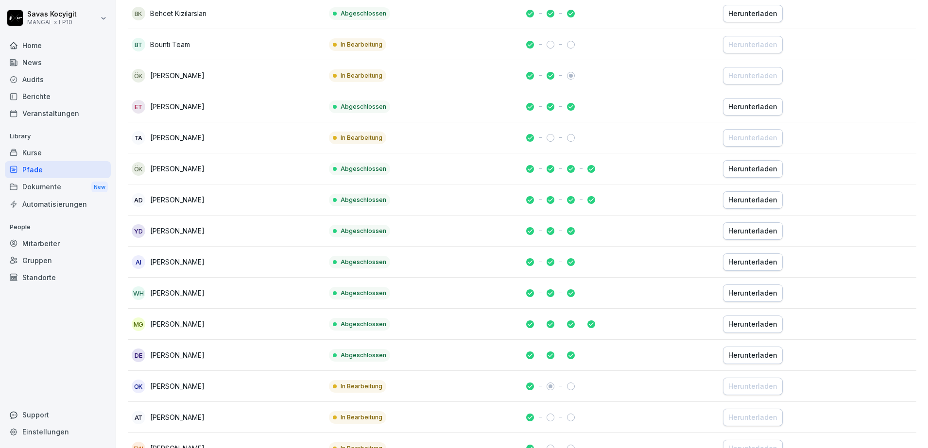
scroll to position [0, 0]
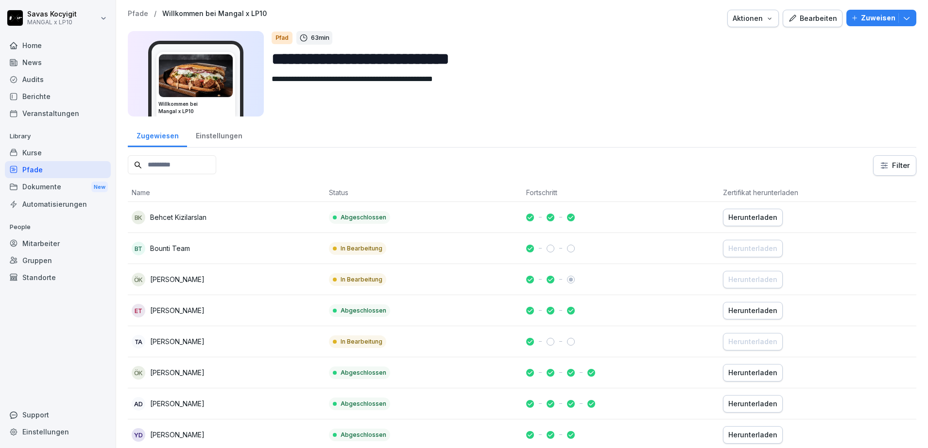
click at [307, 347] on div "TA [PERSON_NAME]" at bounding box center [226, 342] width 189 height 14
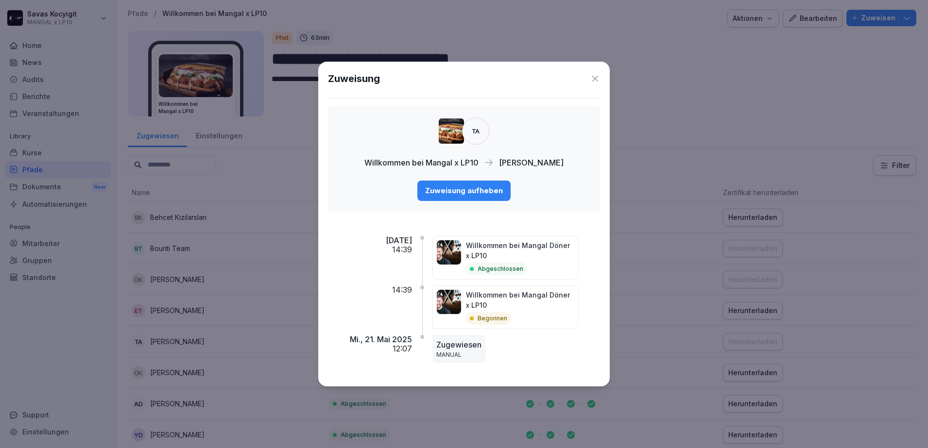
click at [592, 76] on icon at bounding box center [595, 79] width 10 height 10
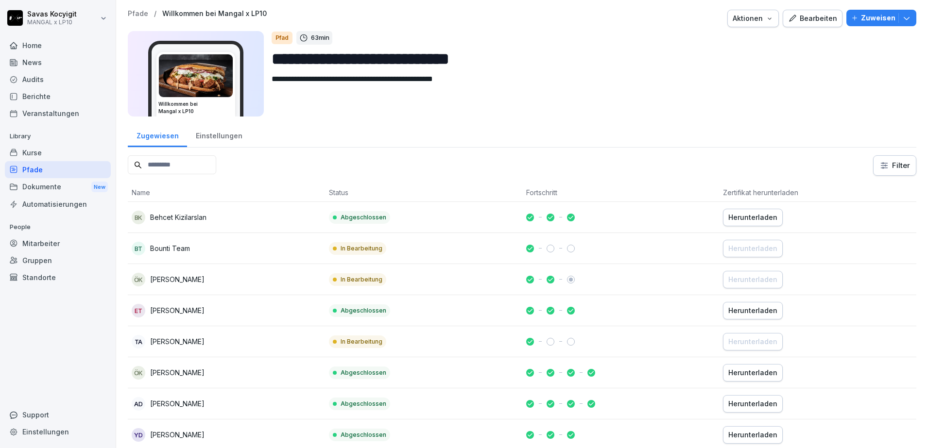
click at [192, 158] on input at bounding box center [172, 164] width 88 height 19
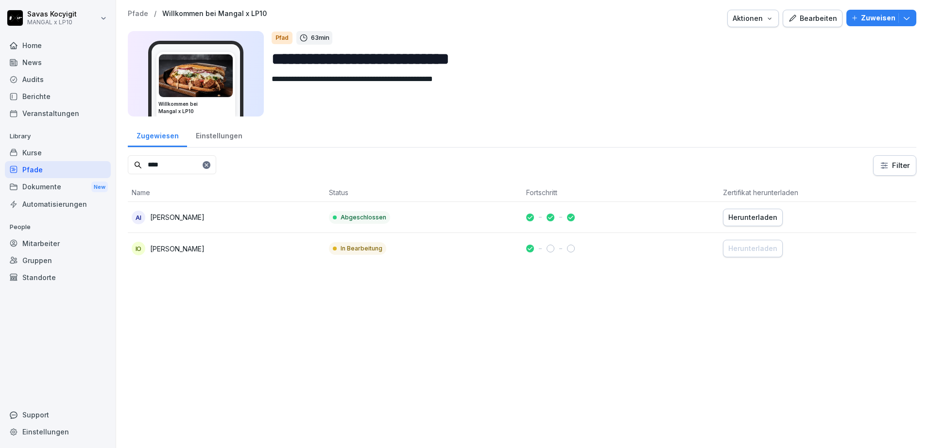
type input "****"
click at [255, 253] on div "IO [PERSON_NAME]" at bounding box center [226, 249] width 189 height 14
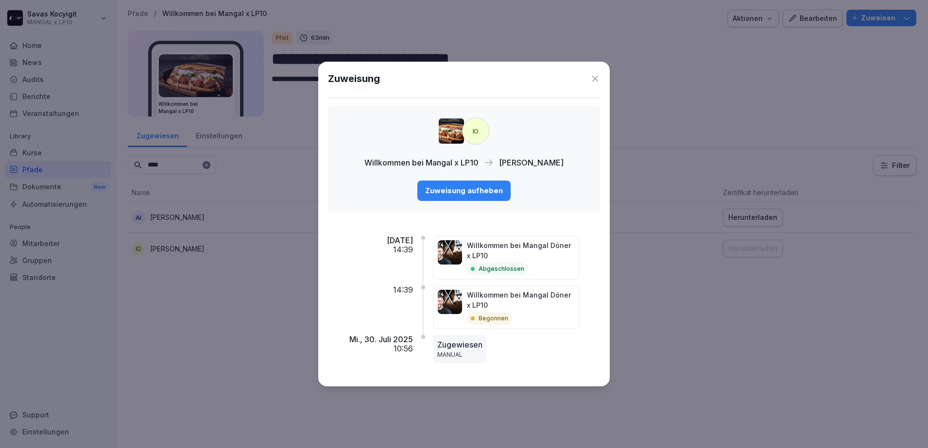
click at [543, 185] on div "IO Willkommen bei Mangal x LP10 [PERSON_NAME] Zuweisung aufheben" at bounding box center [464, 159] width 272 height 107
click at [591, 79] on icon at bounding box center [595, 79] width 10 height 10
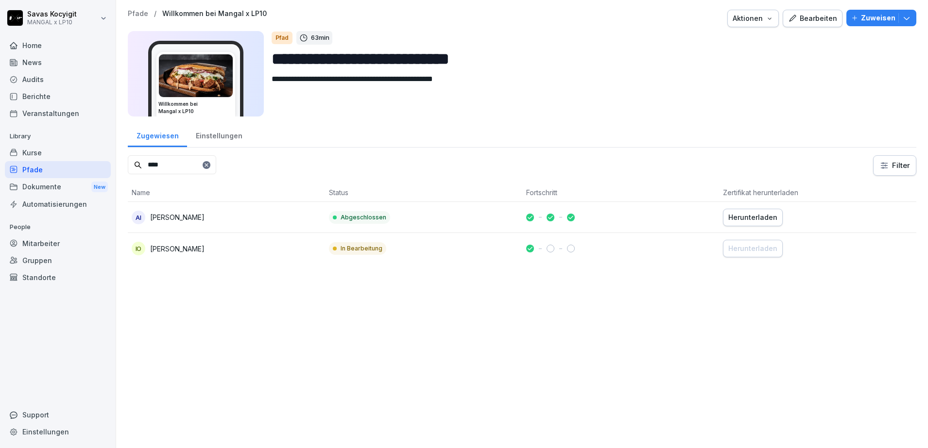
click at [51, 240] on div "Mitarbeiter" at bounding box center [58, 243] width 106 height 17
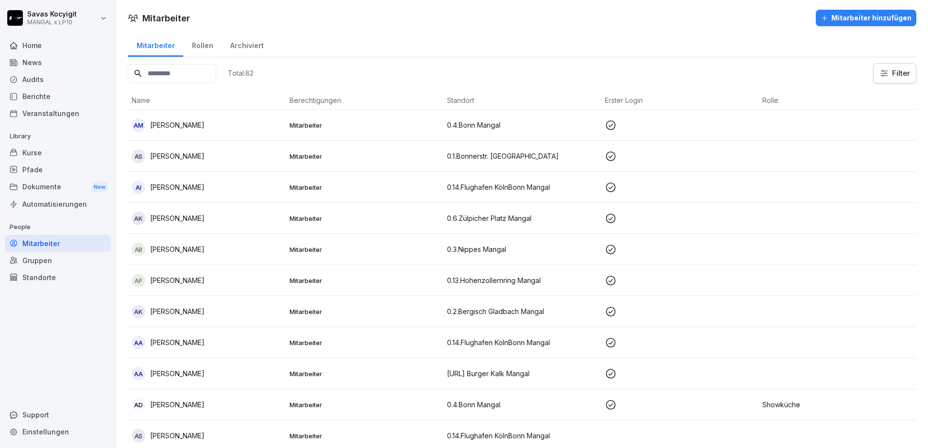
click at [204, 79] on input at bounding box center [172, 73] width 88 height 19
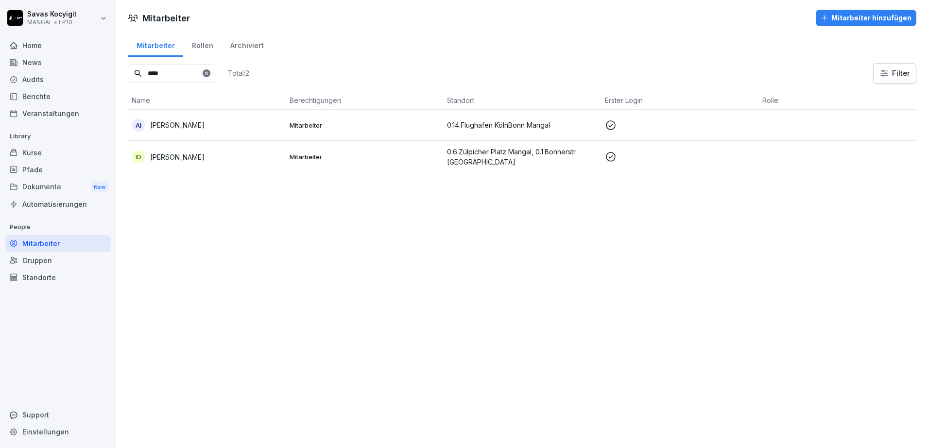
type input "****"
click at [230, 160] on div "IO [PERSON_NAME]" at bounding box center [207, 157] width 150 height 14
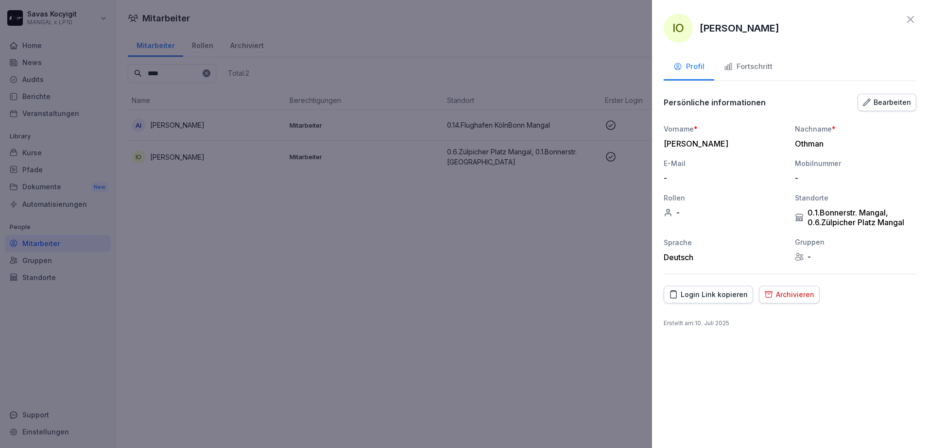
click at [714, 301] on button "Login Link kopieren" at bounding box center [707, 294] width 89 height 17
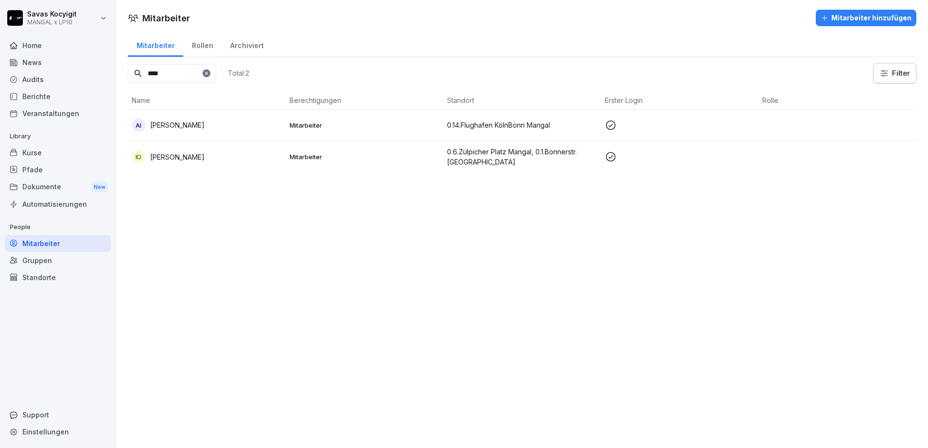
click at [240, 144] on td "IO [PERSON_NAME]" at bounding box center [207, 157] width 158 height 32
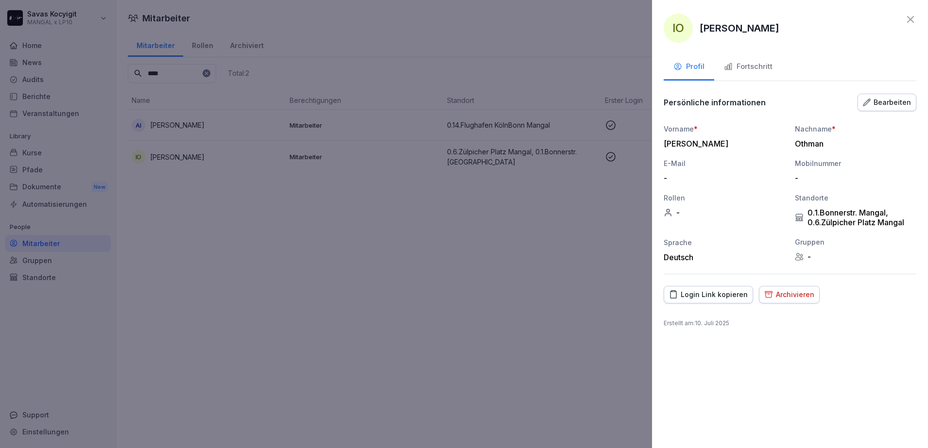
click at [889, 100] on div "Bearbeiten" at bounding box center [886, 102] width 48 height 11
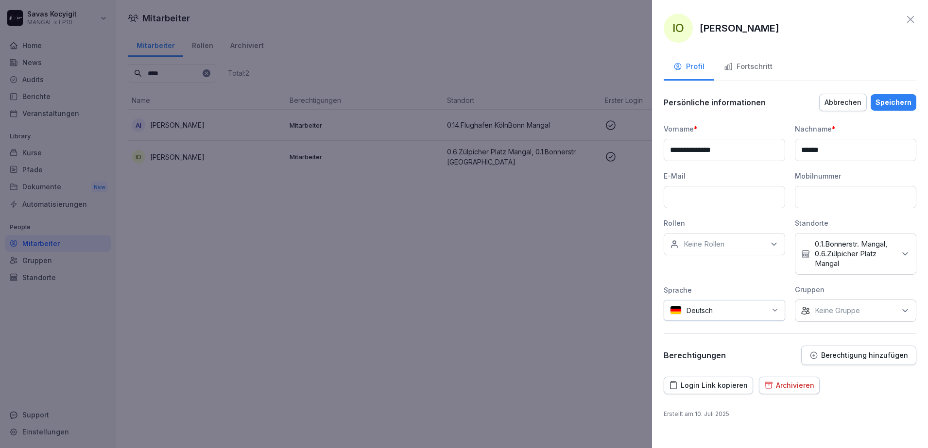
click at [842, 197] on input at bounding box center [854, 197] width 121 height 22
type input "*******"
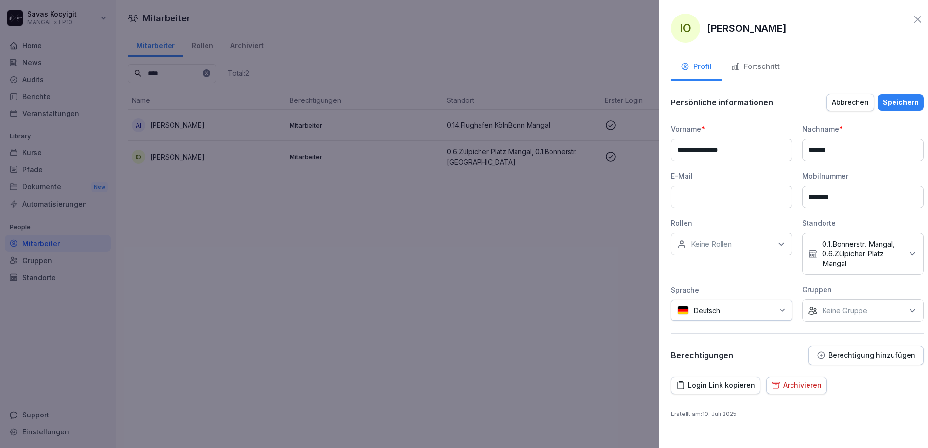
click at [251, 305] on div at bounding box center [464, 224] width 928 height 448
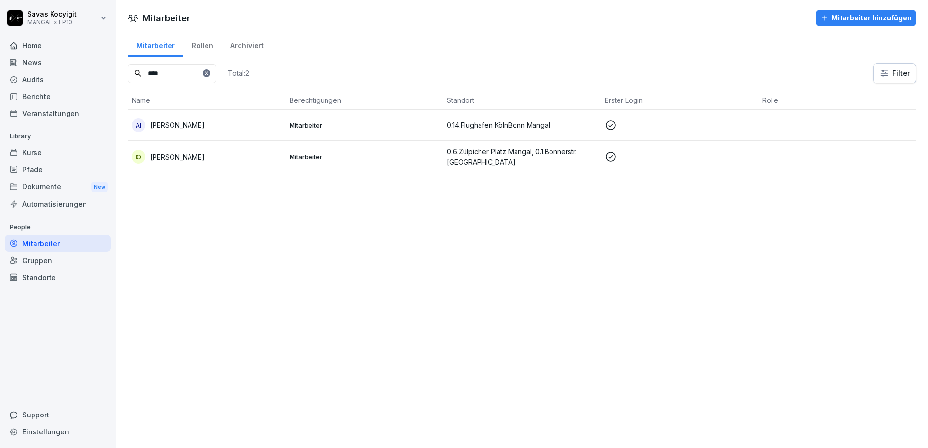
click at [200, 158] on p "[PERSON_NAME]" at bounding box center [177, 157] width 54 height 10
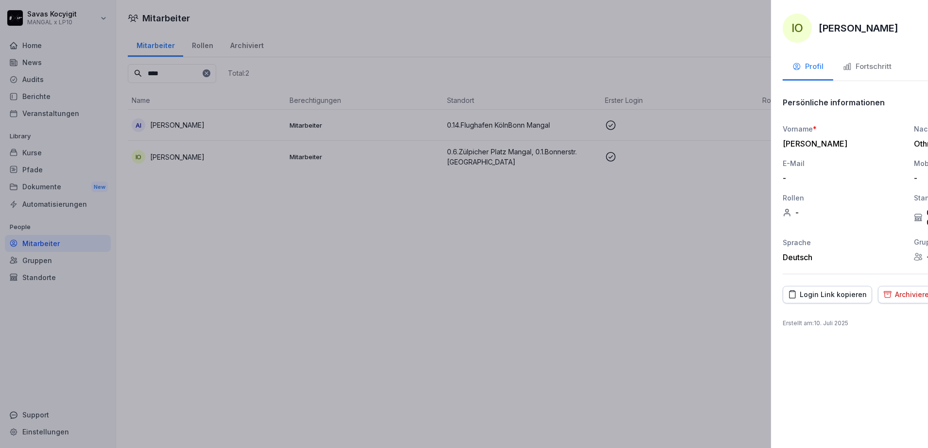
click at [570, 271] on div at bounding box center [464, 224] width 928 height 448
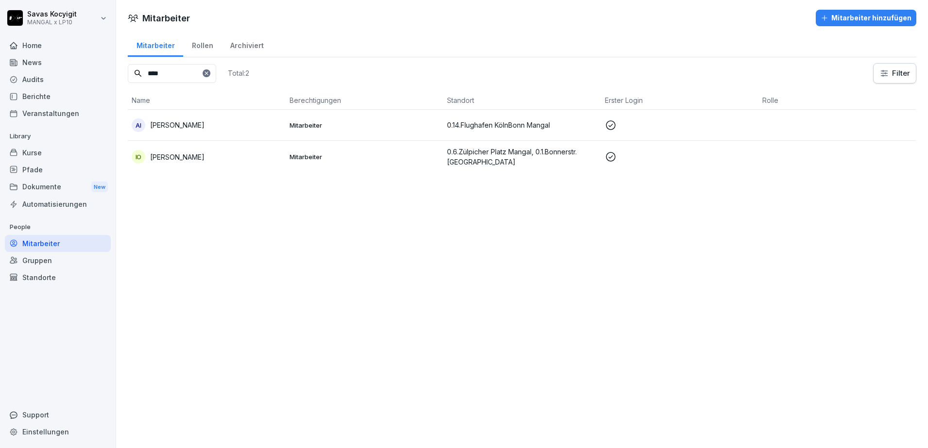
click at [53, 153] on div "Kurse" at bounding box center [58, 152] width 106 height 17
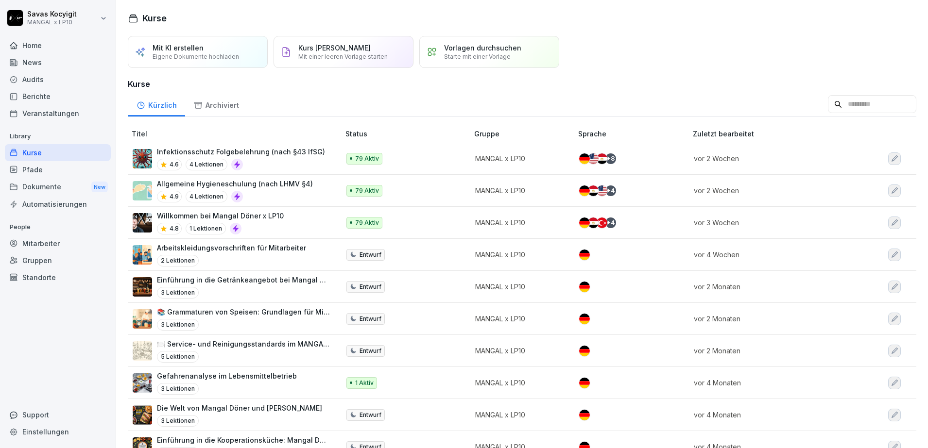
drag, startPoint x: 642, startPoint y: 121, endPoint x: 927, endPoint y: 32, distance: 297.8
click at [927, 32] on html "[PERSON_NAME] MANGAL x LP10 Home News Audits Berichte Veranstaltungen Library K…" at bounding box center [464, 224] width 928 height 448
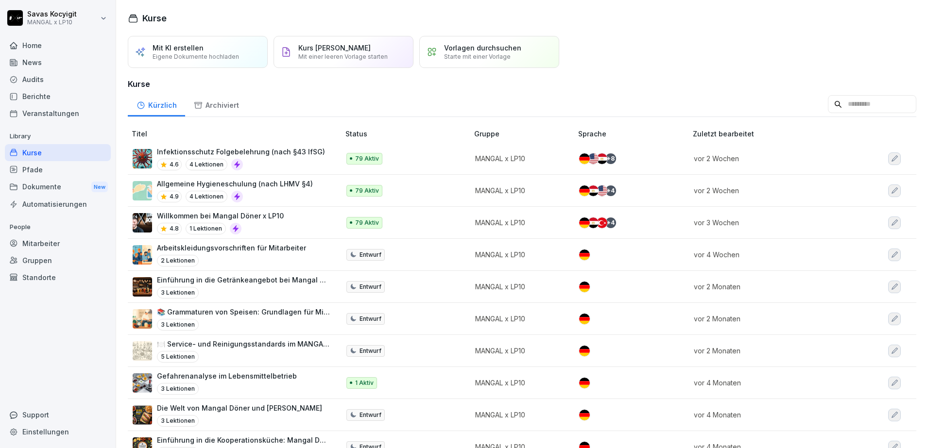
click at [51, 89] on div "Berichte" at bounding box center [58, 96] width 106 height 17
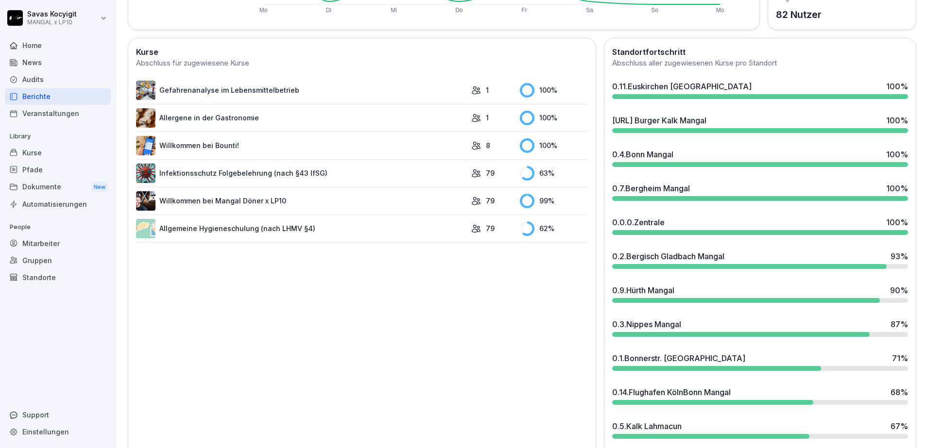
scroll to position [332, 0]
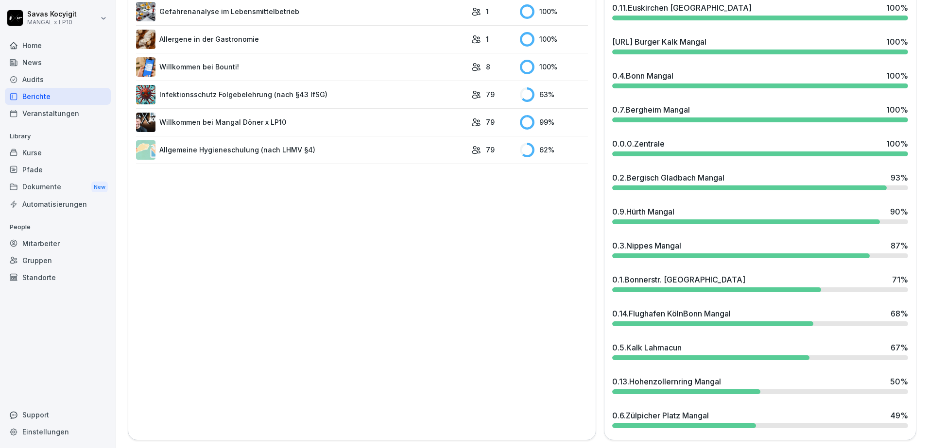
click at [822, 206] on div "0.9.Hürth [DEMOGRAPHIC_DATA] 90 %" at bounding box center [760, 212] width 296 height 12
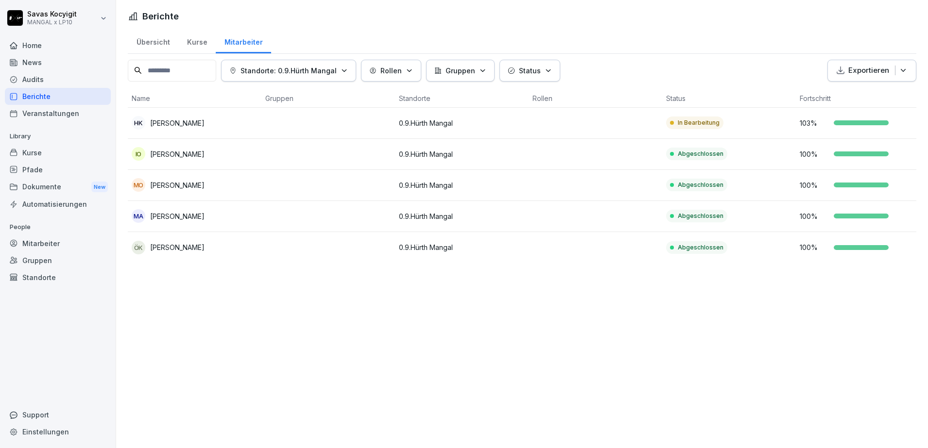
click at [447, 124] on p "0.9.Hürth Mangal" at bounding box center [462, 123] width 126 height 10
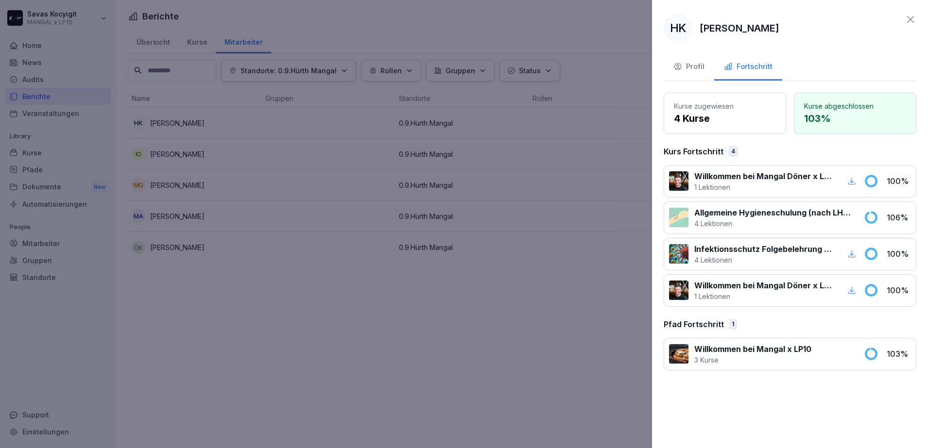
click at [874, 217] on icon at bounding box center [870, 217] width 10 height 10
click at [693, 67] on div "Profil" at bounding box center [688, 66] width 31 height 11
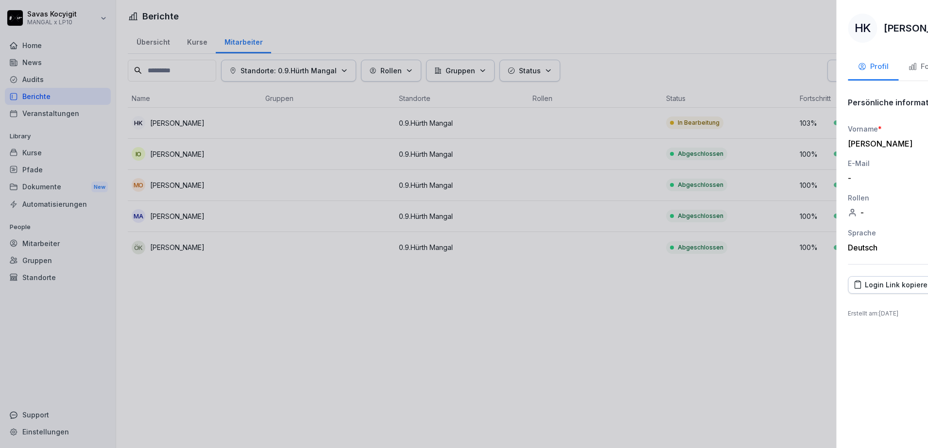
click at [546, 339] on div at bounding box center [464, 224] width 928 height 448
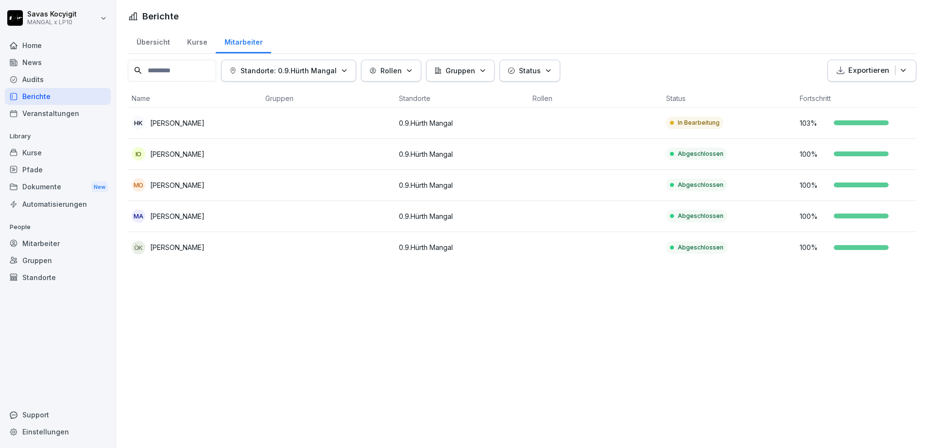
click at [298, 133] on td at bounding box center [328, 123] width 134 height 31
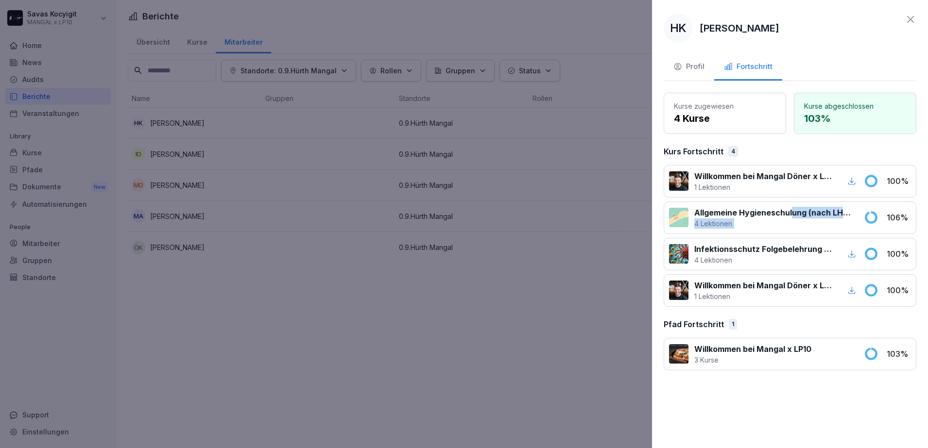
drag, startPoint x: 884, startPoint y: 218, endPoint x: 773, endPoint y: 198, distance: 113.5
click at [773, 198] on div "Willkommen bei Mangal Döner x LP10 1 Lektionen 100 % Allgemeine Hygieneschulung…" at bounding box center [789, 236] width 253 height 142
click at [766, 220] on p "4 Lektionen" at bounding box center [773, 224] width 158 height 10
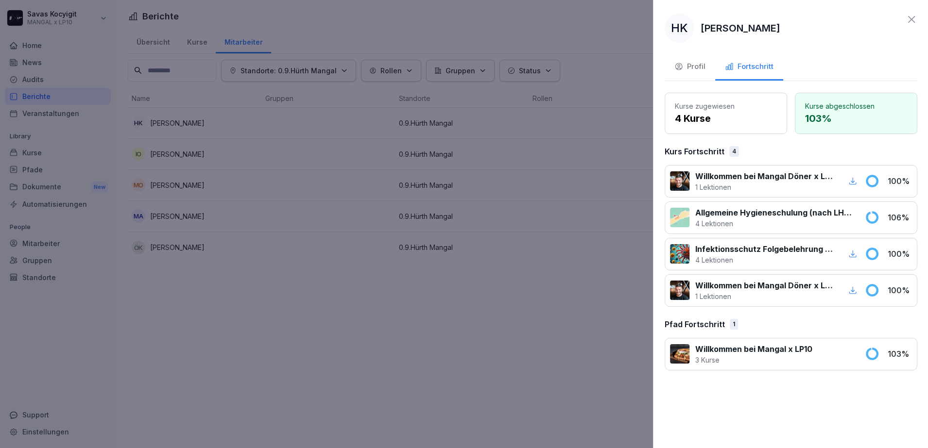
click at [125, 133] on div at bounding box center [464, 224] width 928 height 448
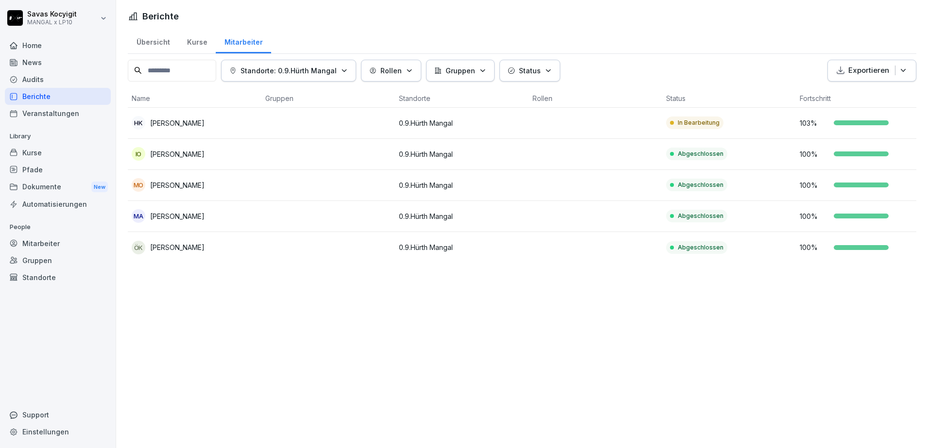
click at [61, 98] on div "Berichte" at bounding box center [58, 96] width 106 height 17
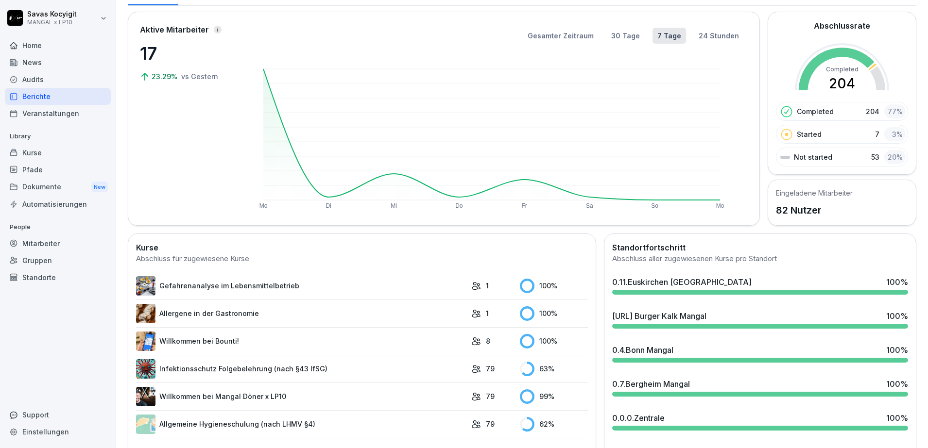
scroll to position [45, 0]
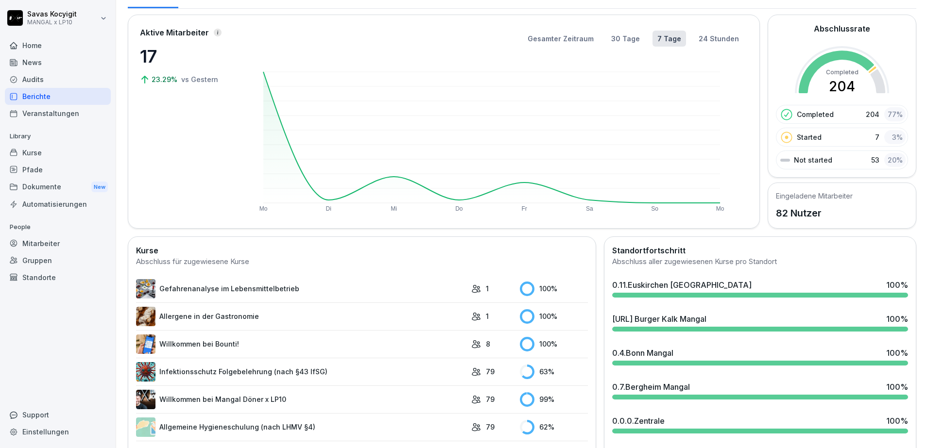
click at [54, 248] on div "Mitarbeiter" at bounding box center [58, 243] width 106 height 17
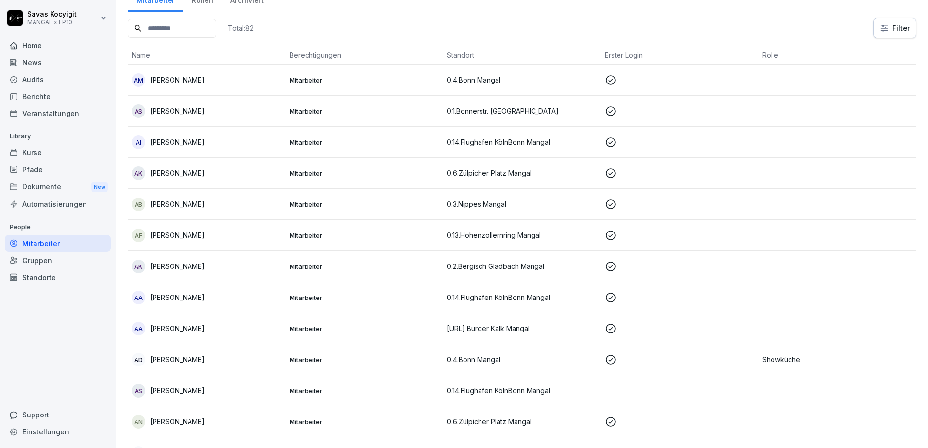
scroll to position [10, 0]
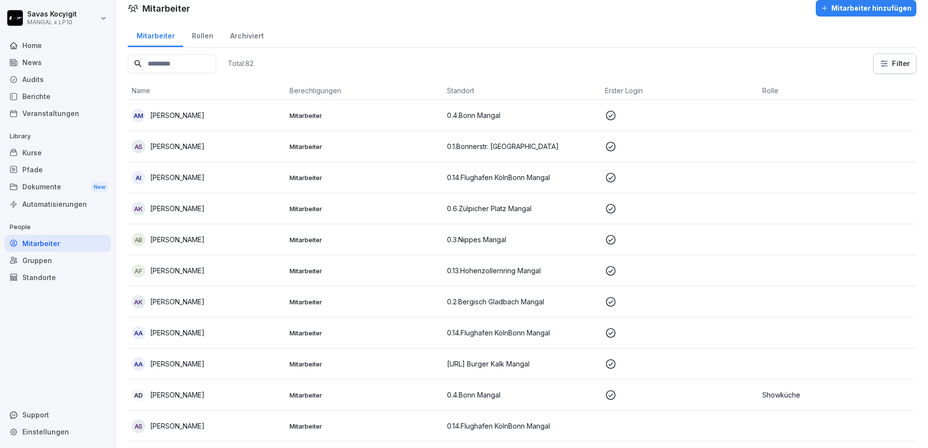
click at [206, 64] on input at bounding box center [172, 63] width 88 height 19
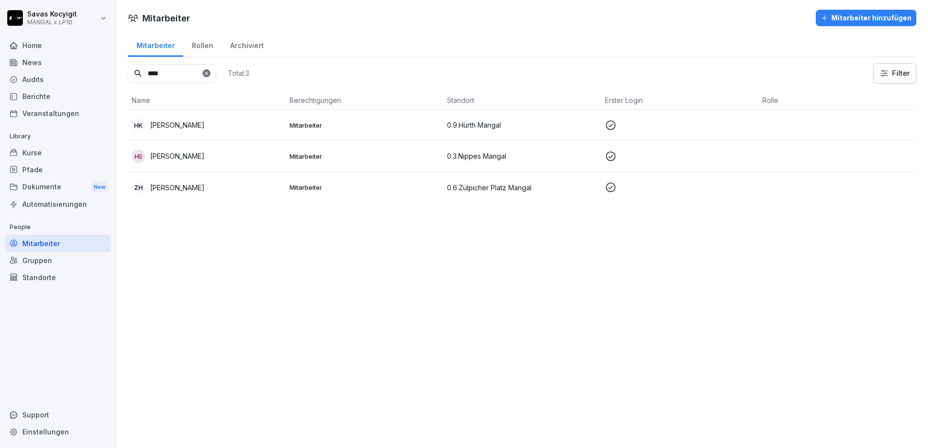
type input "****"
click at [197, 122] on div "HK [PERSON_NAME]" at bounding box center [207, 125] width 150 height 14
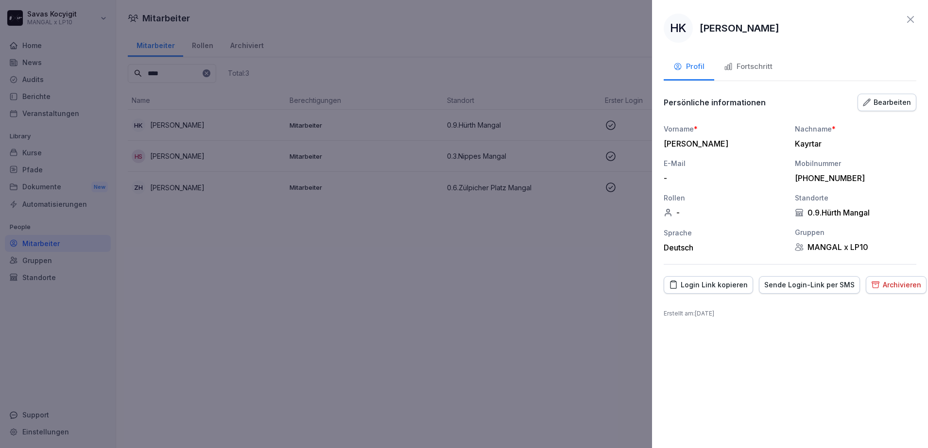
click at [744, 61] on div "Fortschritt" at bounding box center [748, 66] width 49 height 11
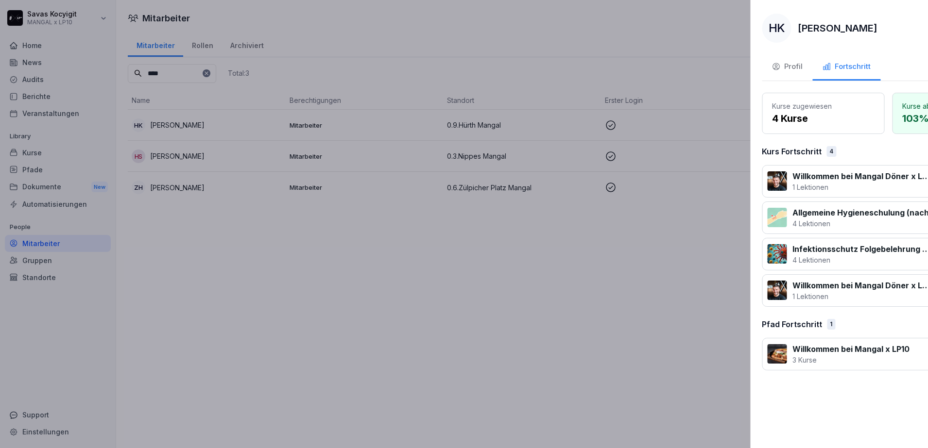
click at [490, 303] on div at bounding box center [464, 224] width 928 height 448
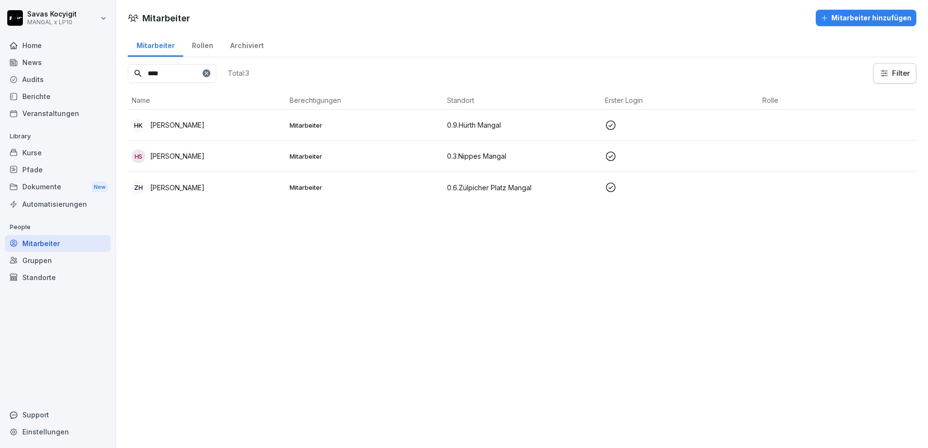
click at [36, 153] on div "Kurse" at bounding box center [58, 152] width 106 height 17
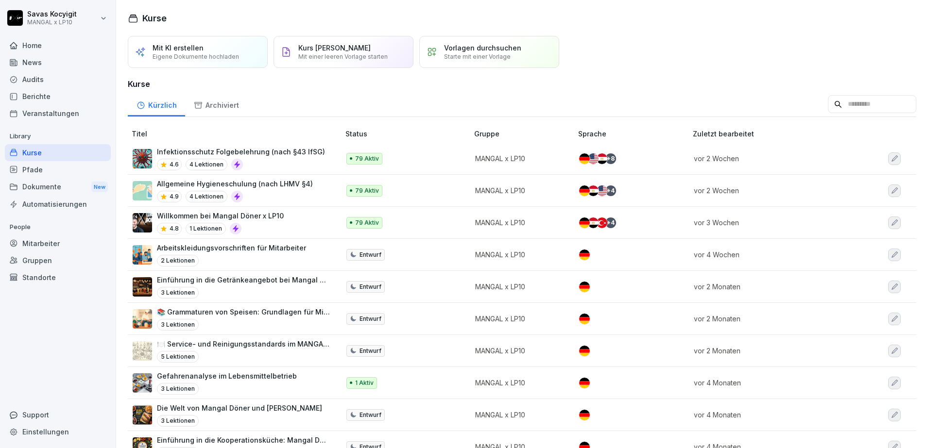
click at [264, 185] on p "Allgemeine Hygieneschulung (nach LHMV §4)" at bounding box center [235, 184] width 156 height 10
